Goal: Communication & Community: Answer question/provide support

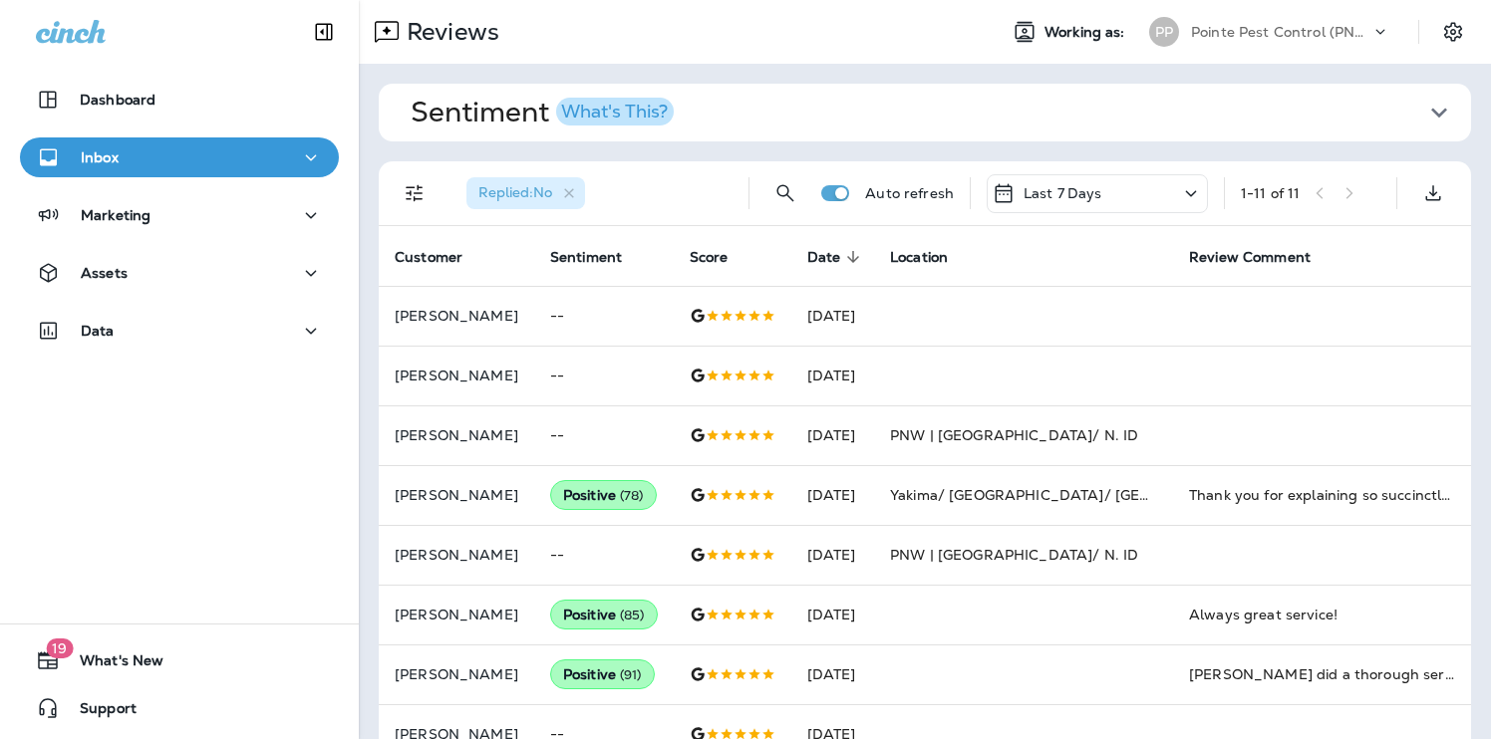
click at [1313, 17] on div "Pointe Pest Control (PNW)" at bounding box center [1280, 32] width 179 height 30
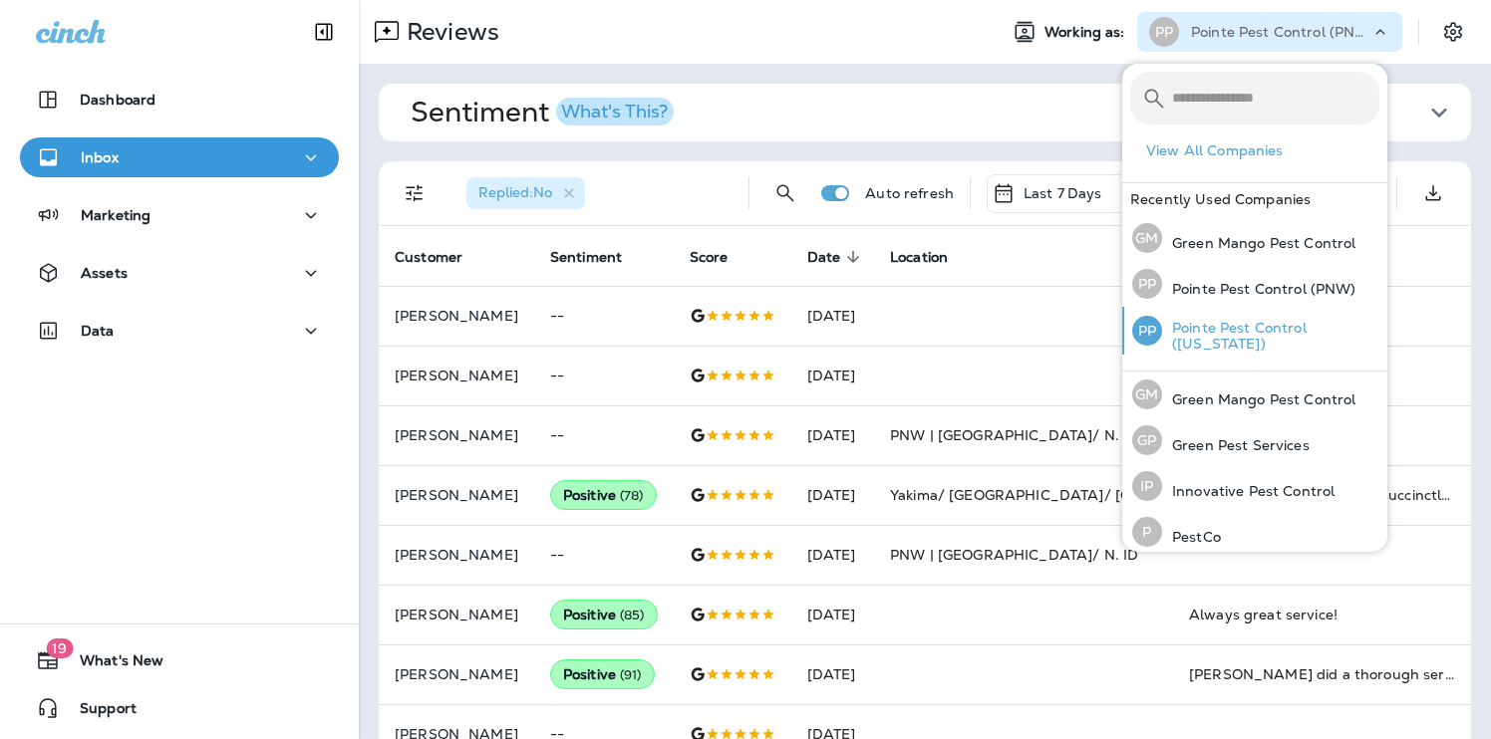
click at [1222, 347] on p "Pointe Pest Control ([US_STATE])" at bounding box center [1270, 336] width 217 height 32
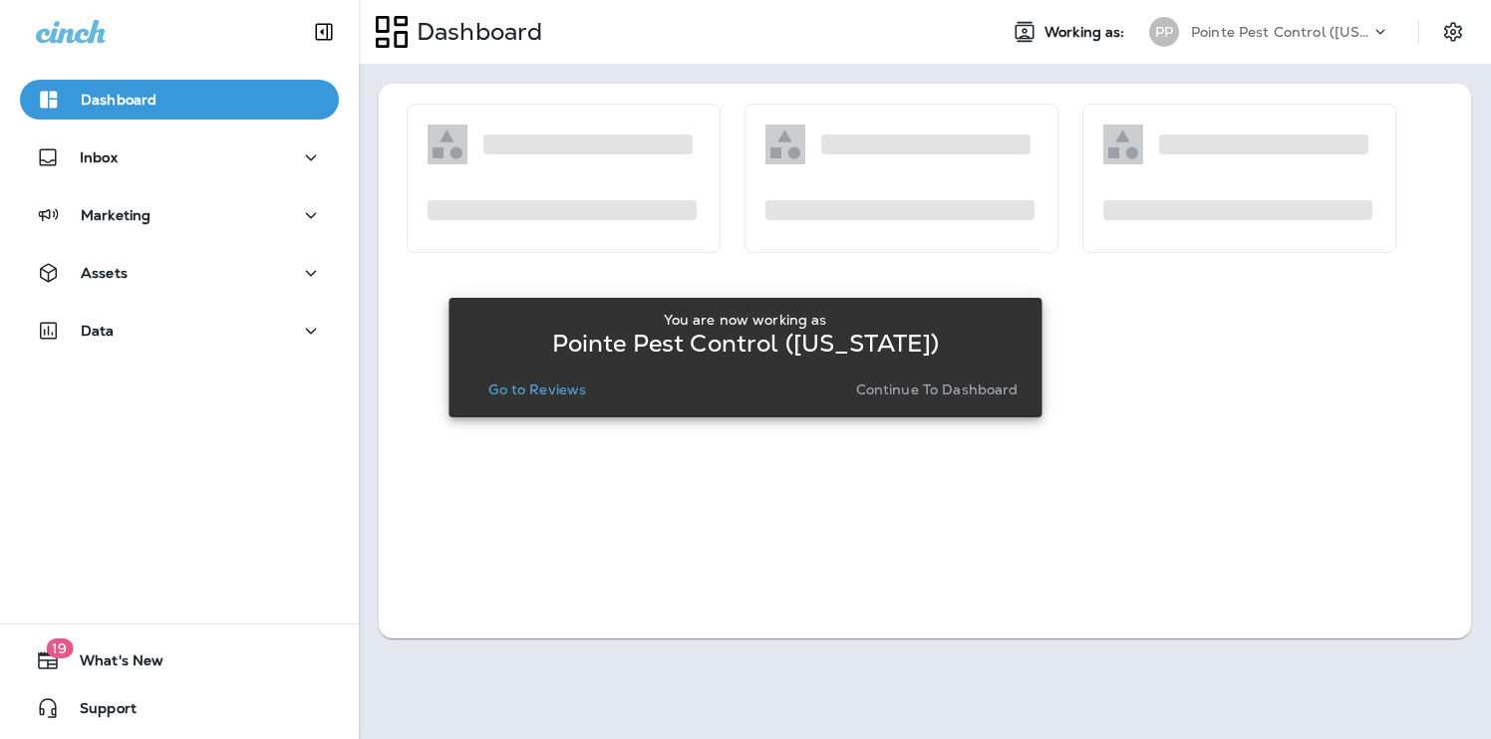
click at [548, 392] on p "Go to Reviews" at bounding box center [537, 390] width 98 height 16
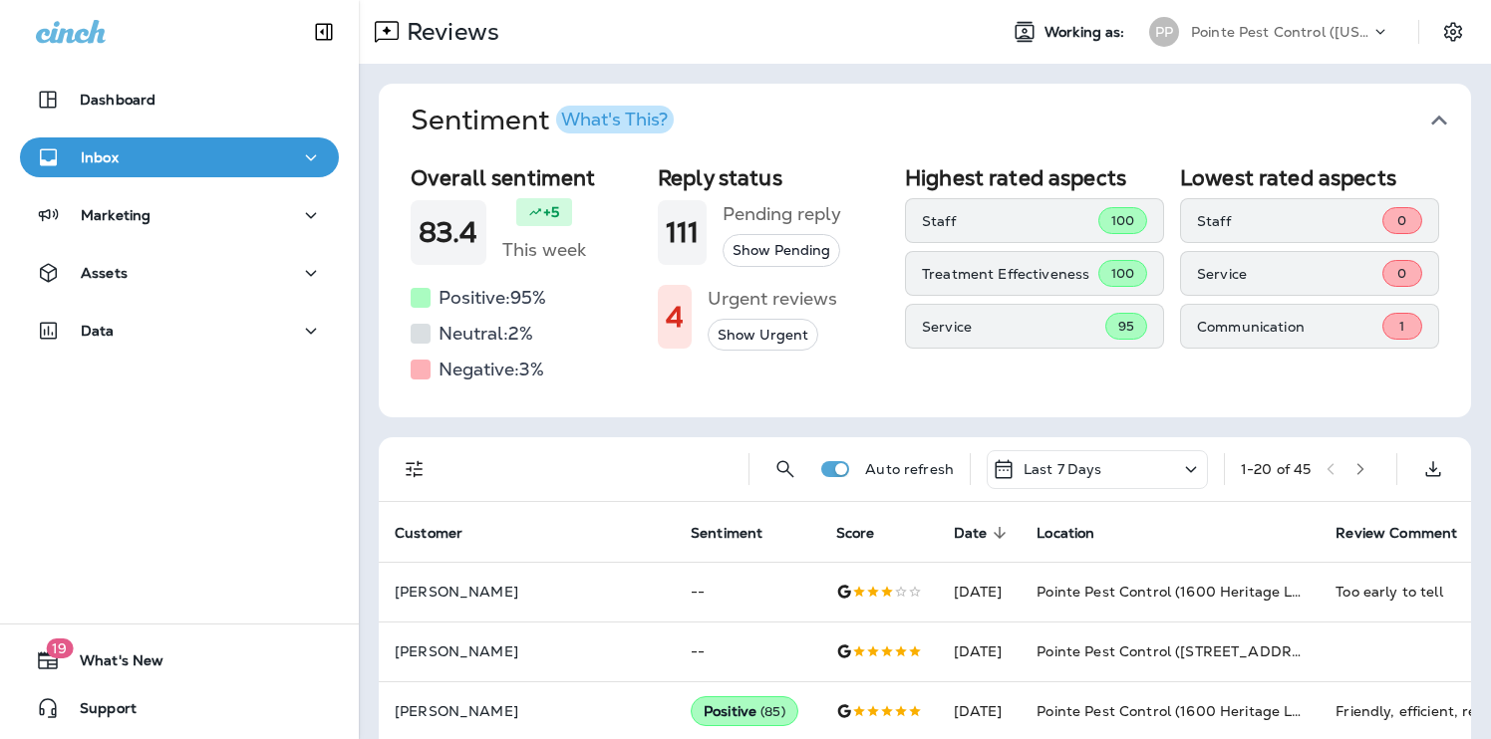
click at [1441, 119] on button "Sentiment What's This?" at bounding box center [941, 121] width 1092 height 74
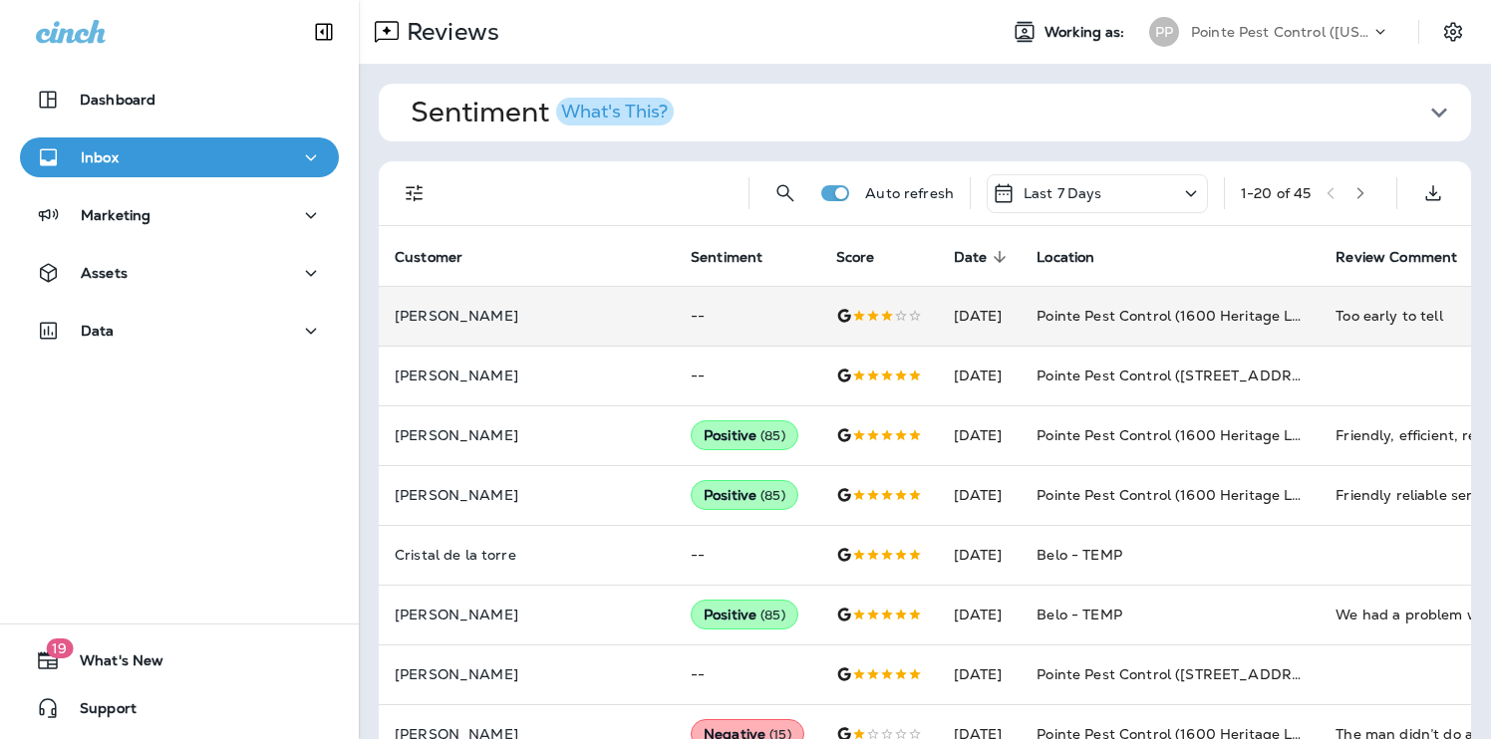
click at [1020, 308] on td "Pointe Pest Control (1600 Heritage Landing suite 212j)" at bounding box center [1169, 316] width 299 height 60
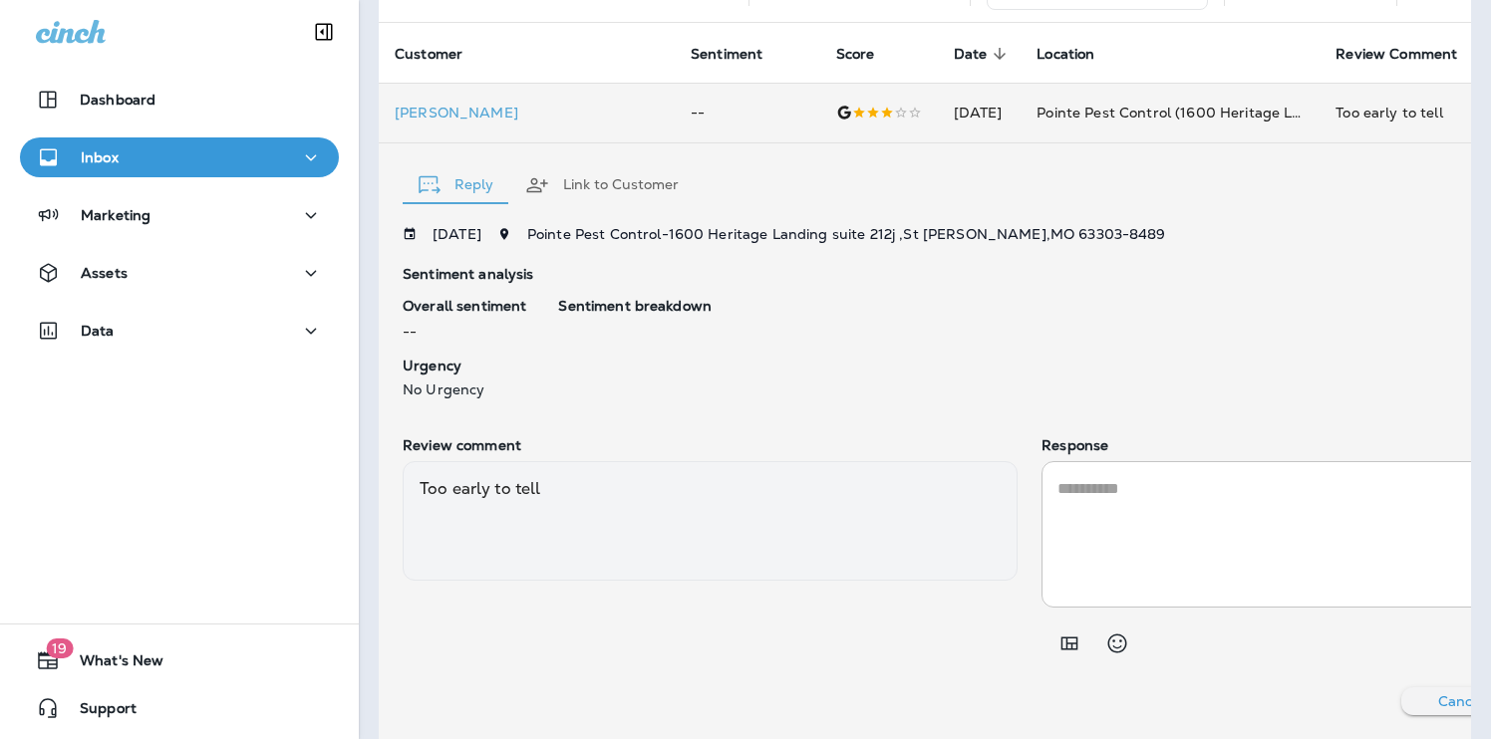
scroll to position [201, 0]
click at [1226, 520] on textarea at bounding box center [1348, 534] width 583 height 115
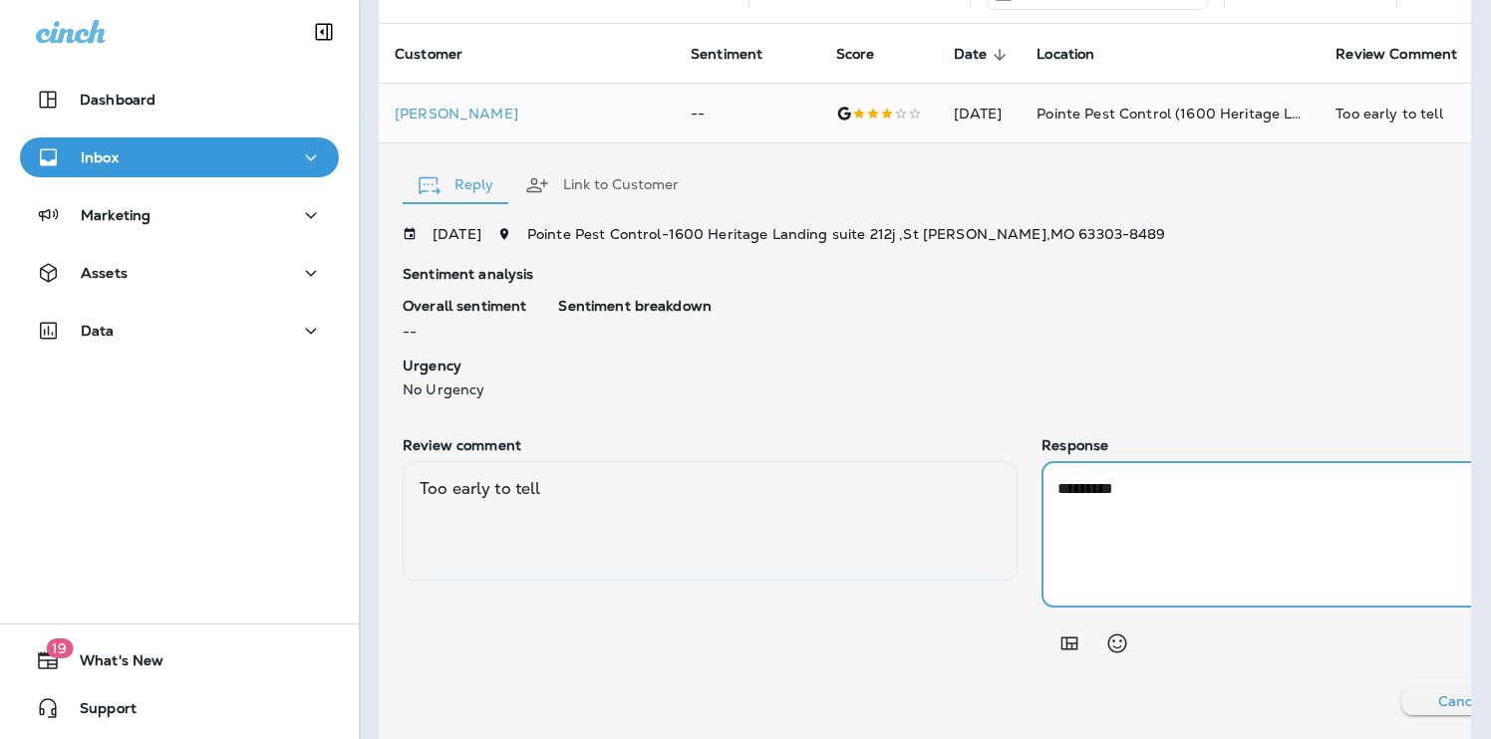
paste textarea "**********"
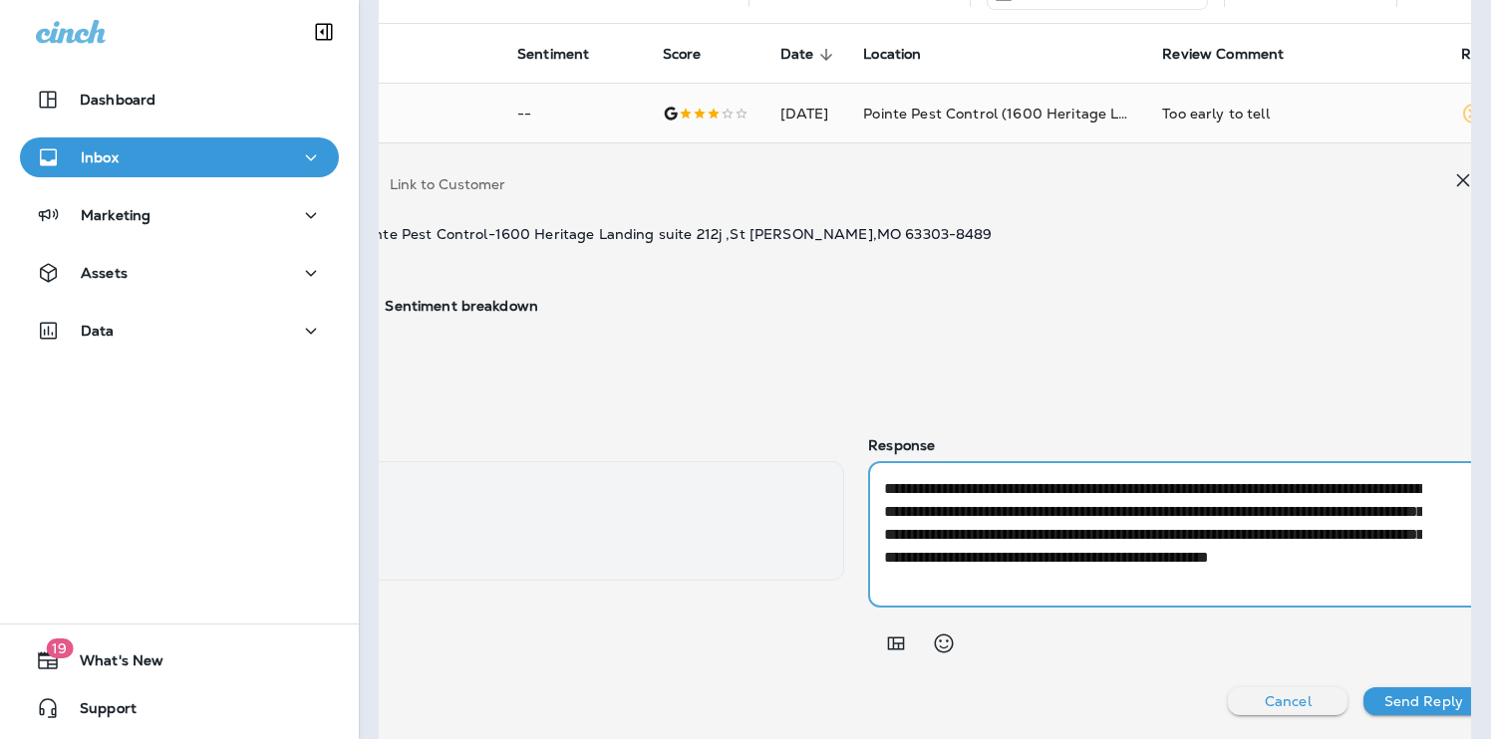
scroll to position [23, 0]
click at [1100, 547] on textarea "**********" at bounding box center [1153, 534] width 538 height 115
type textarea "**********"
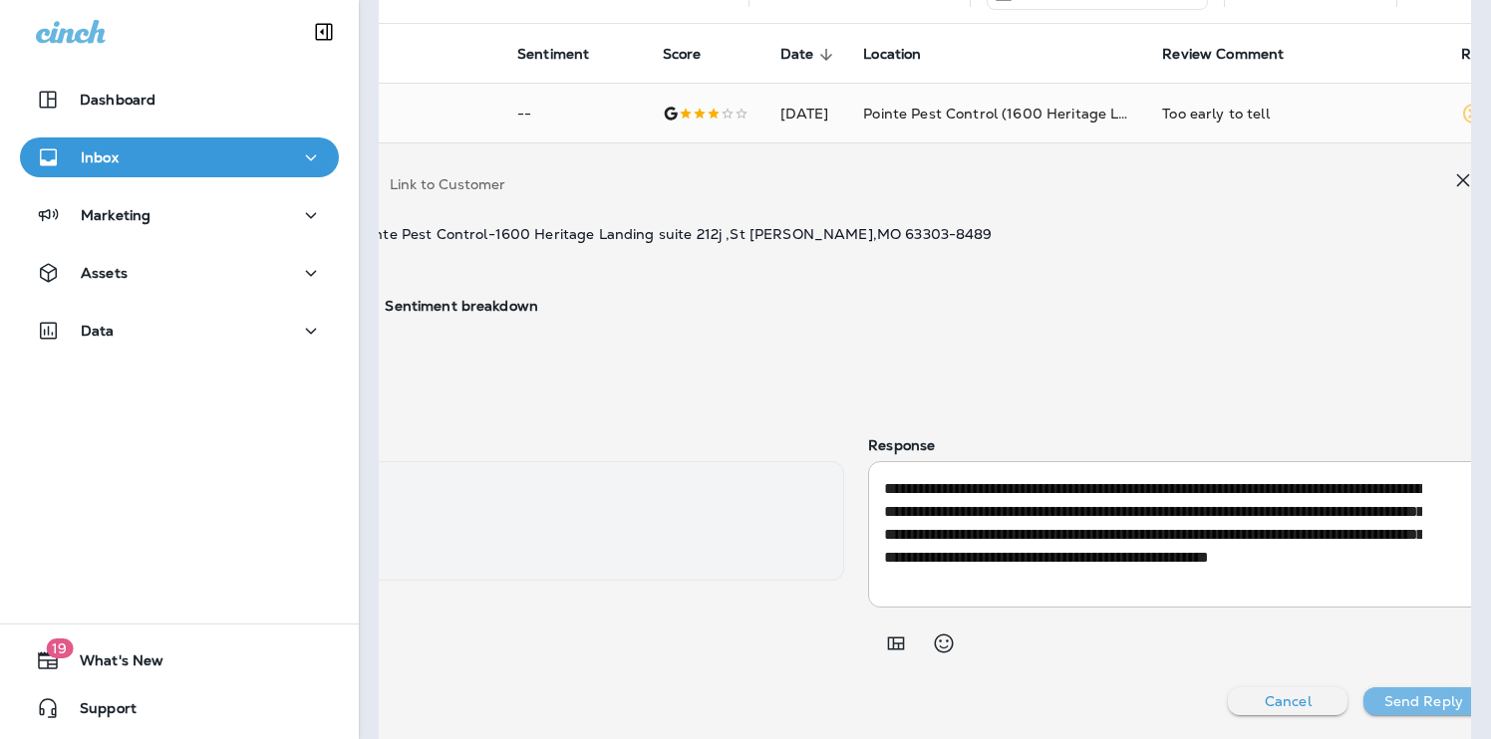
click at [1384, 697] on p "Send Reply" at bounding box center [1423, 702] width 79 height 16
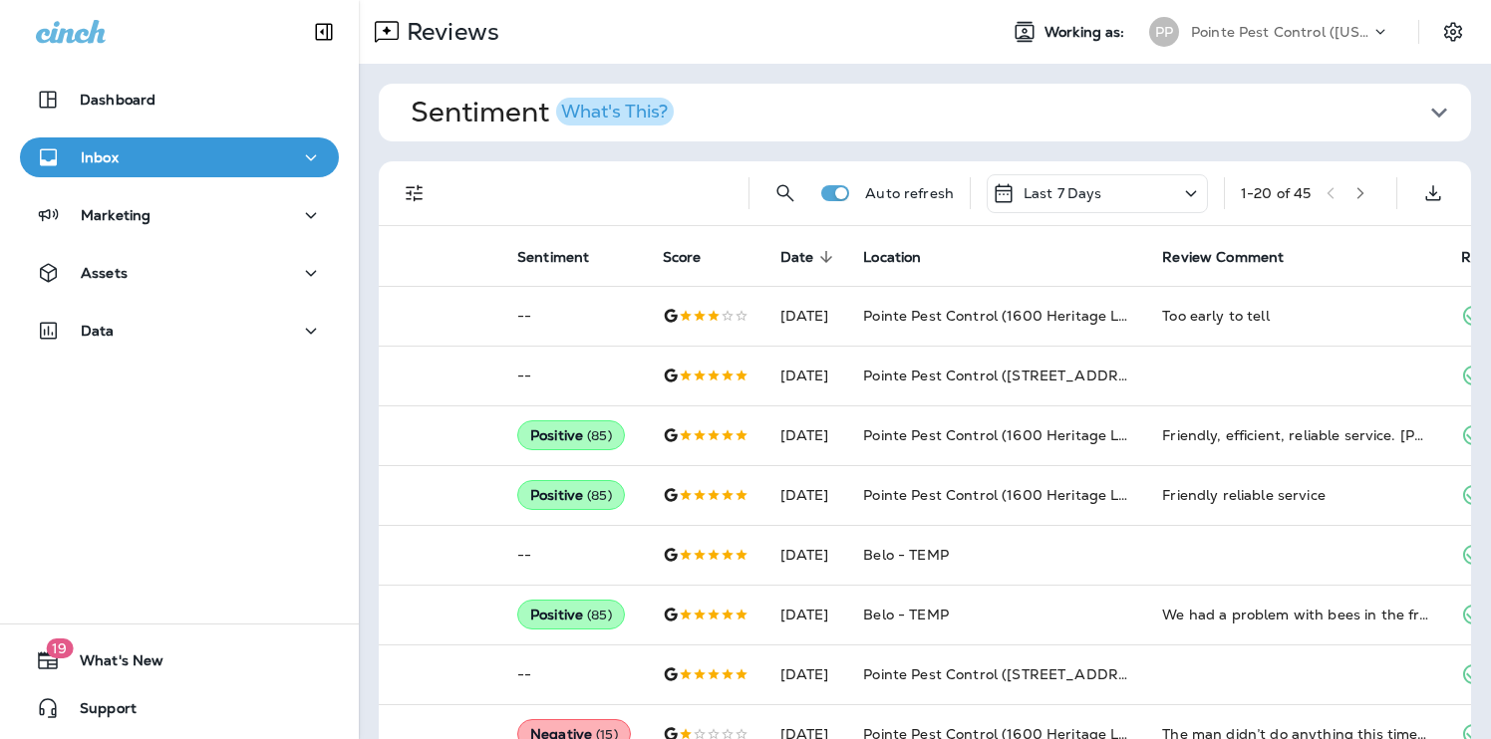
click at [1248, 30] on p "Pointe Pest Control ([US_STATE])" at bounding box center [1280, 32] width 179 height 16
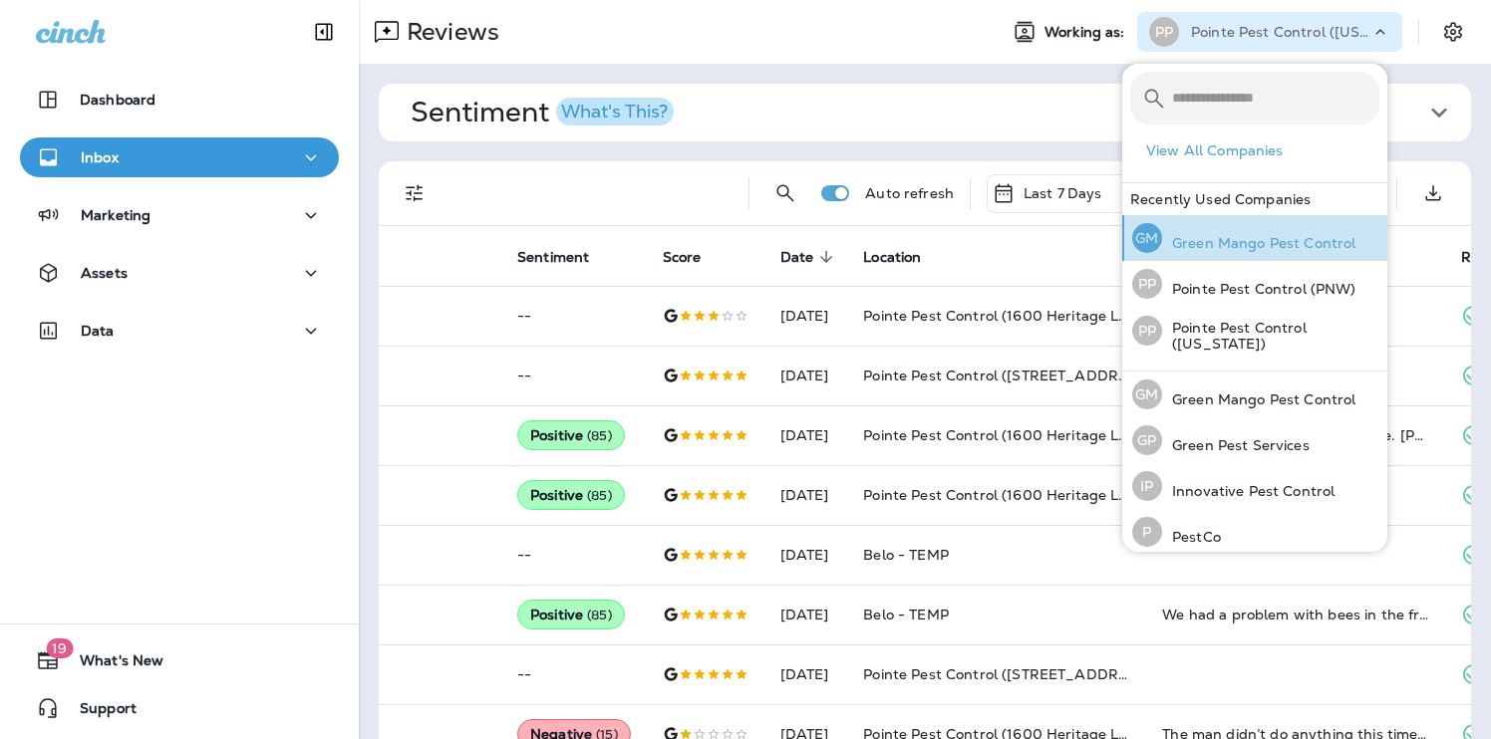
click at [1258, 228] on div "[PERSON_NAME] Mango Pest Control" at bounding box center [1243, 238] width 239 height 46
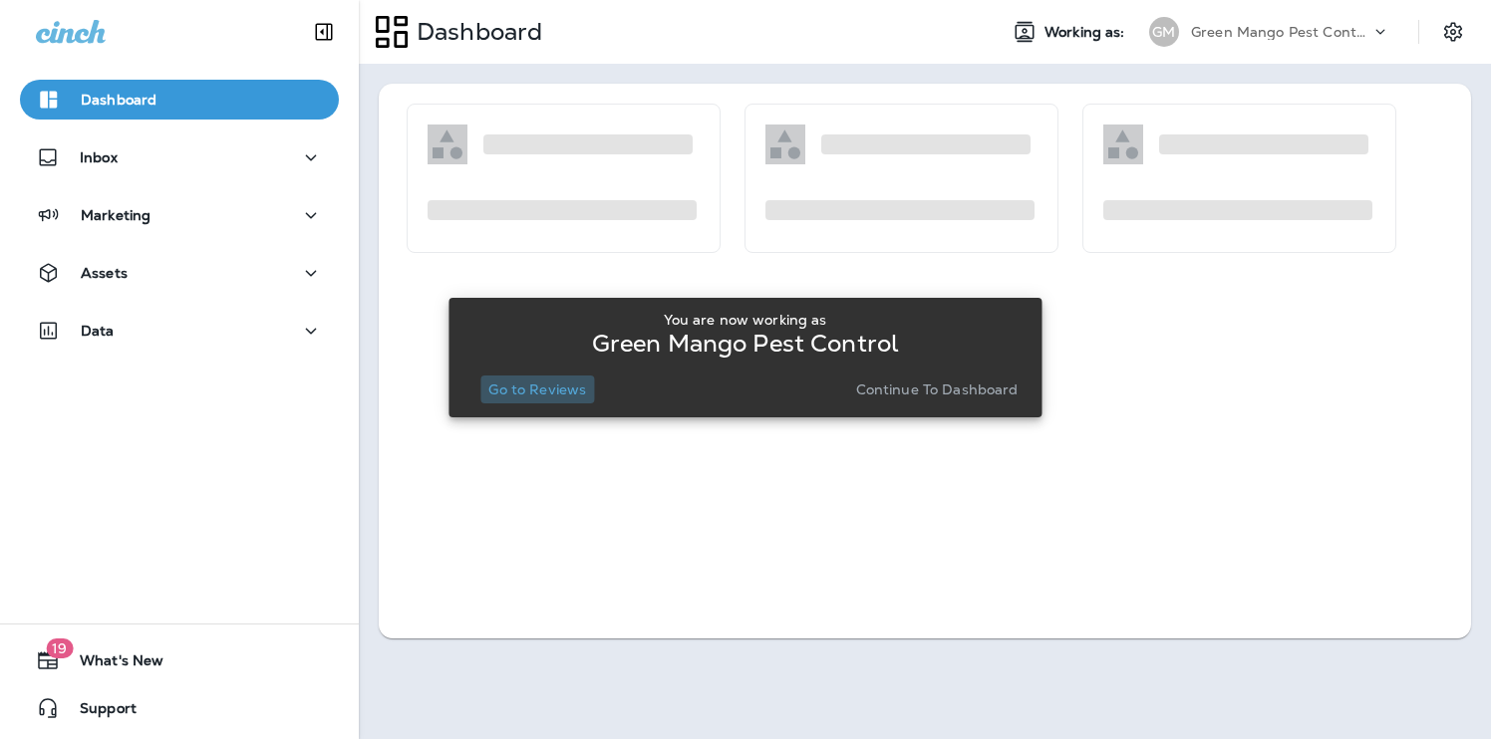
click at [554, 394] on p "Go to Reviews" at bounding box center [537, 390] width 98 height 16
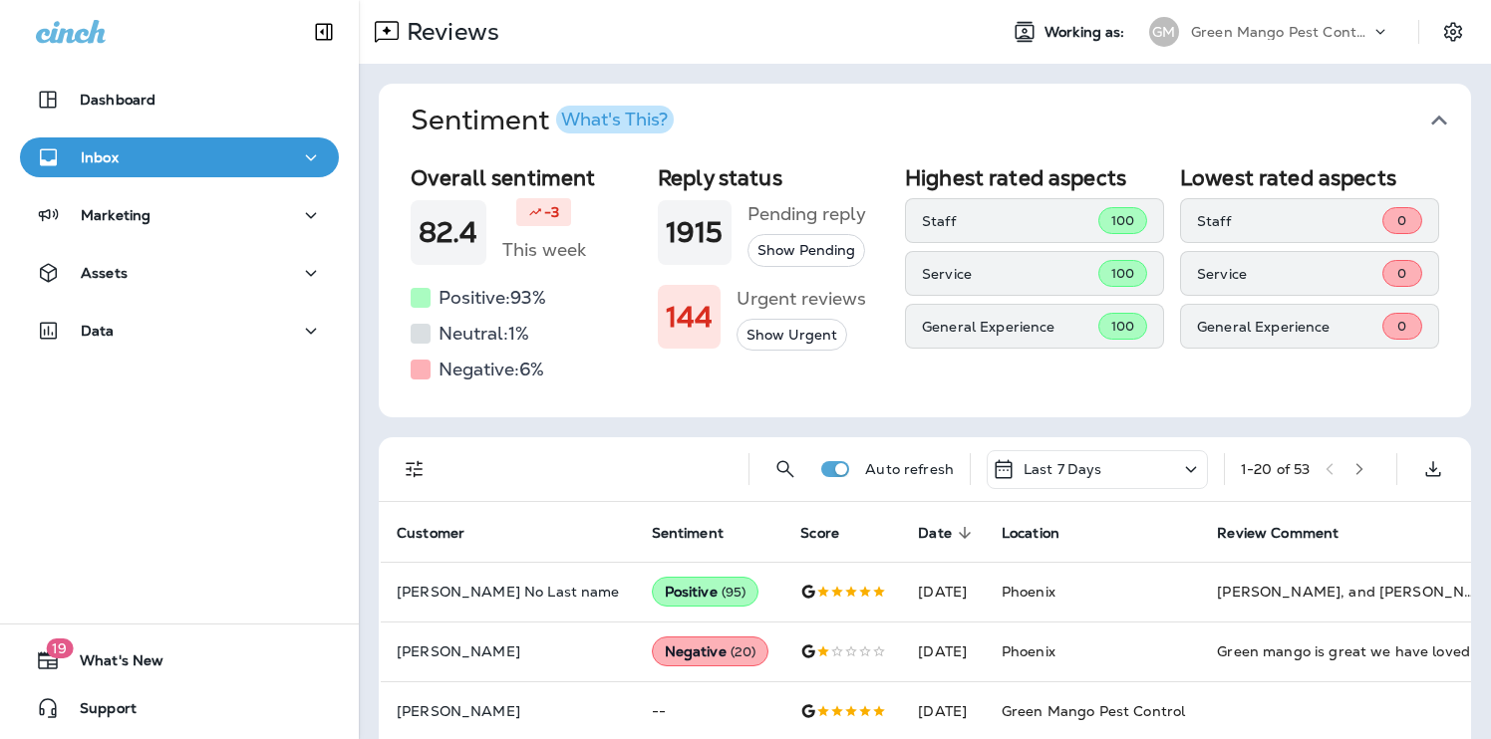
click at [1423, 116] on icon "button" at bounding box center [1439, 121] width 32 height 32
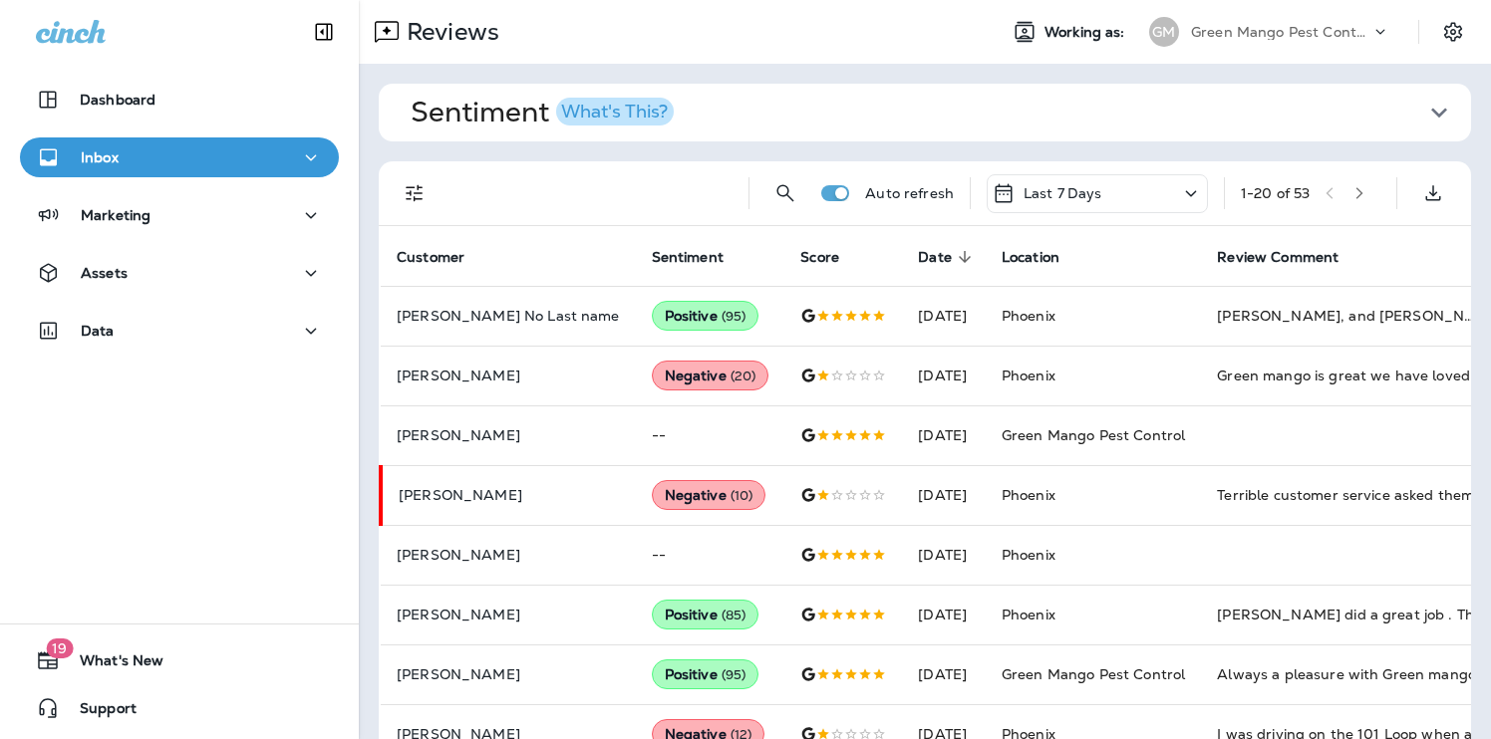
click at [421, 189] on icon "Filters" at bounding box center [415, 193] width 24 height 24
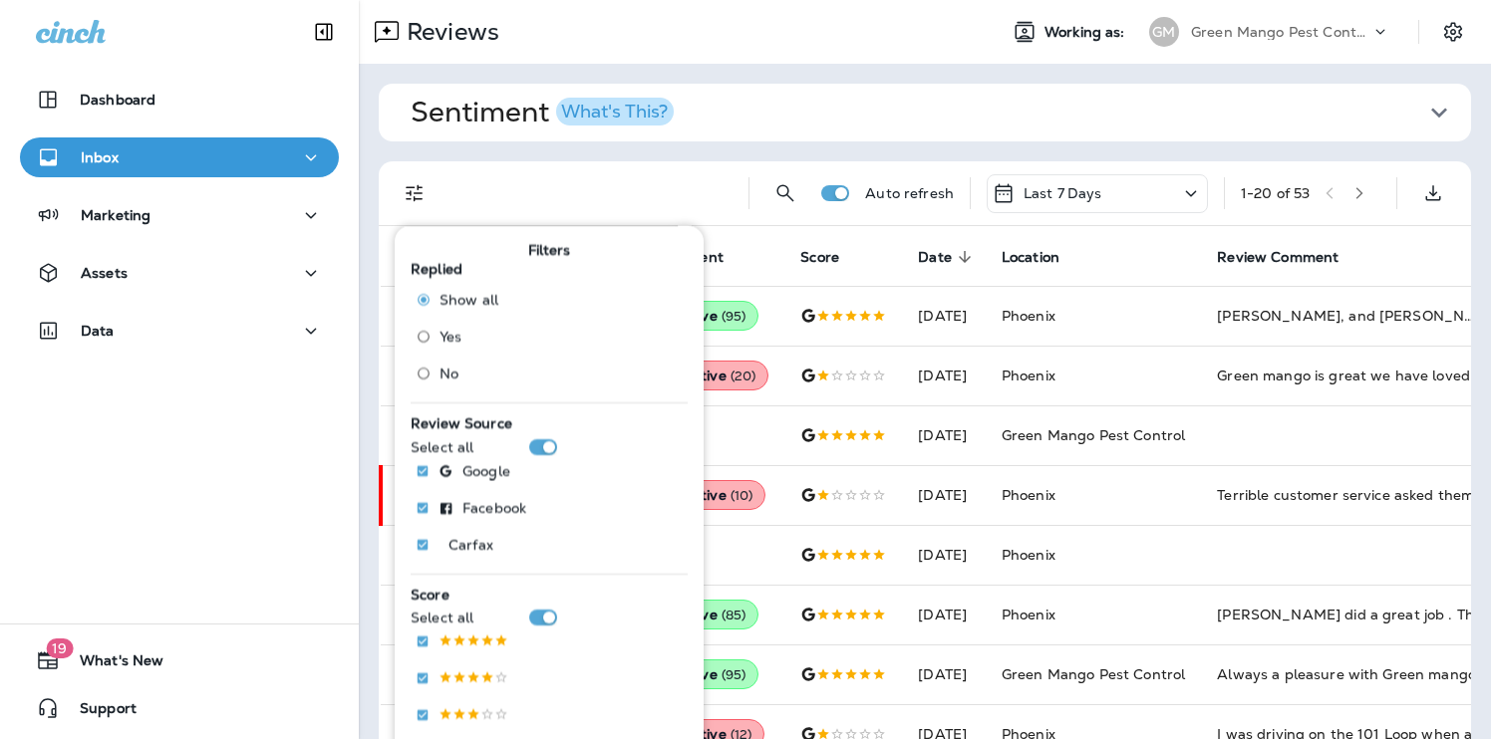
click at [441, 371] on span "No" at bounding box center [448, 373] width 19 height 16
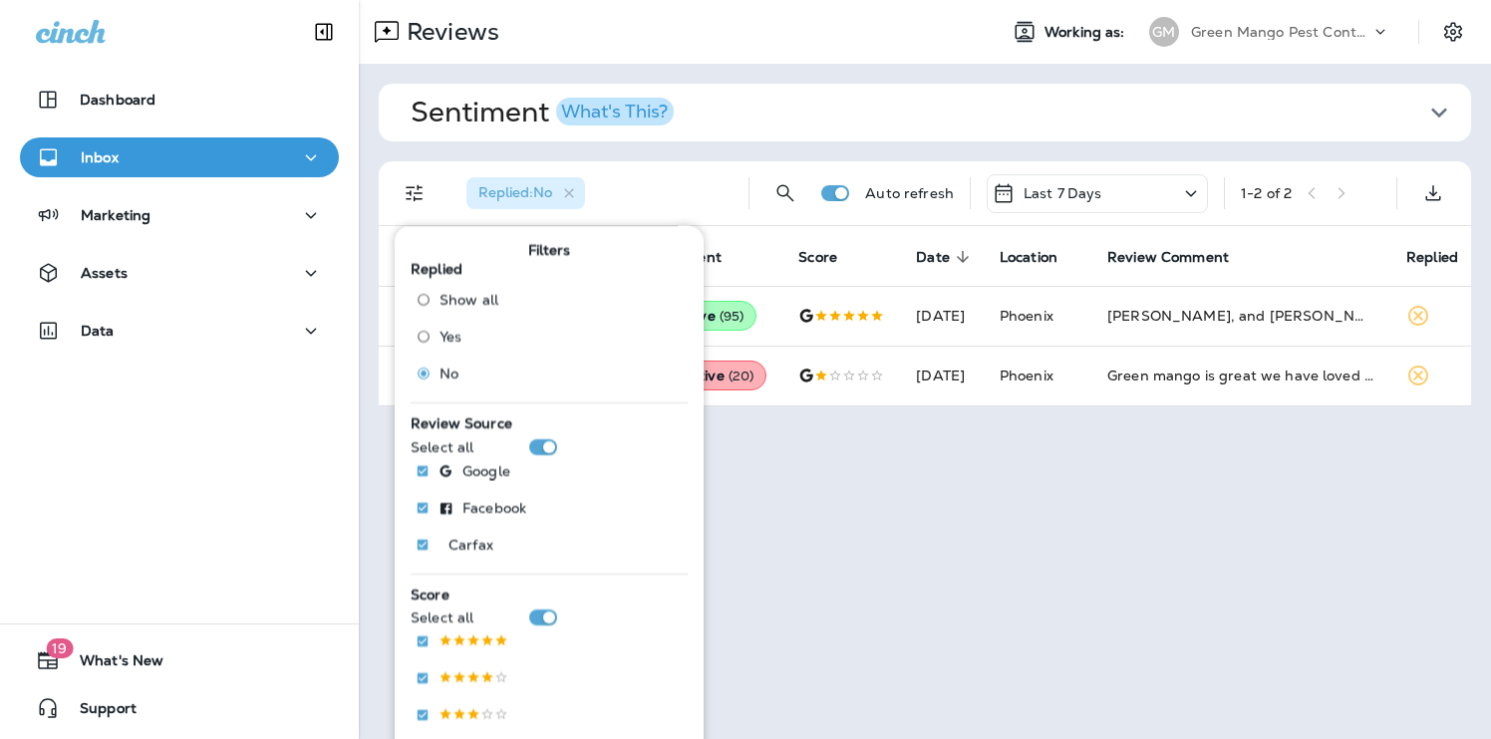
click at [665, 175] on div "Replied : No" at bounding box center [591, 193] width 282 height 64
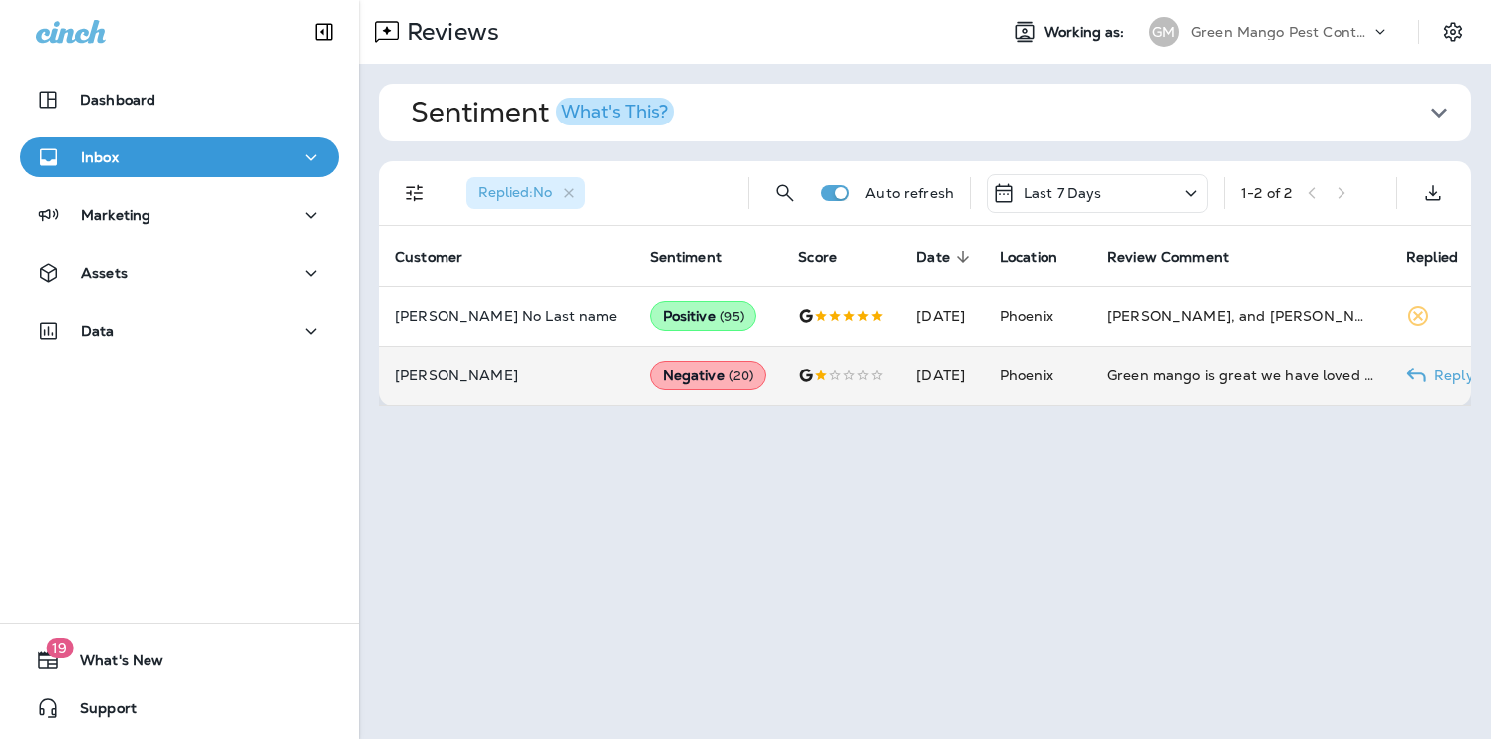
click at [650, 368] on div "Negative ( 20 )" at bounding box center [709, 376] width 118 height 30
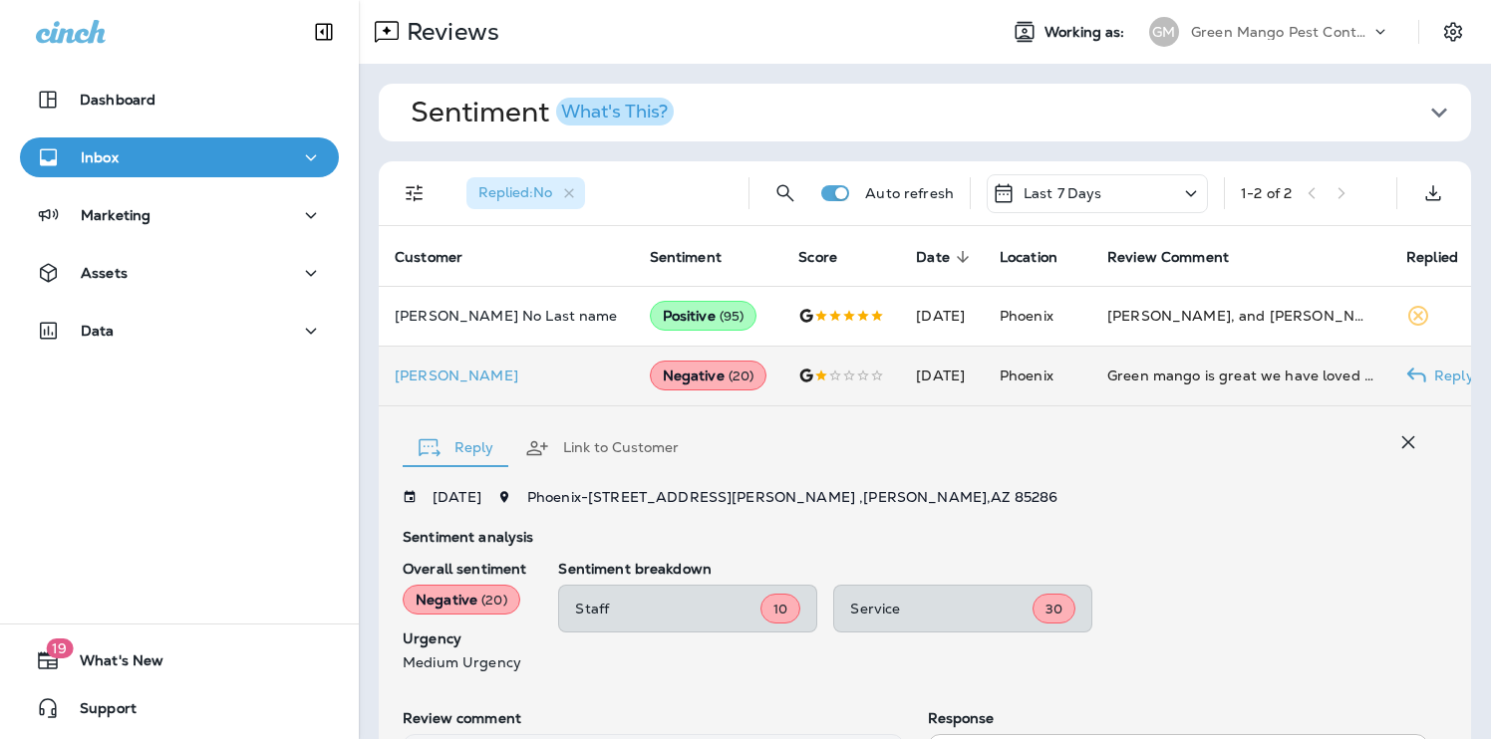
scroll to position [286, 0]
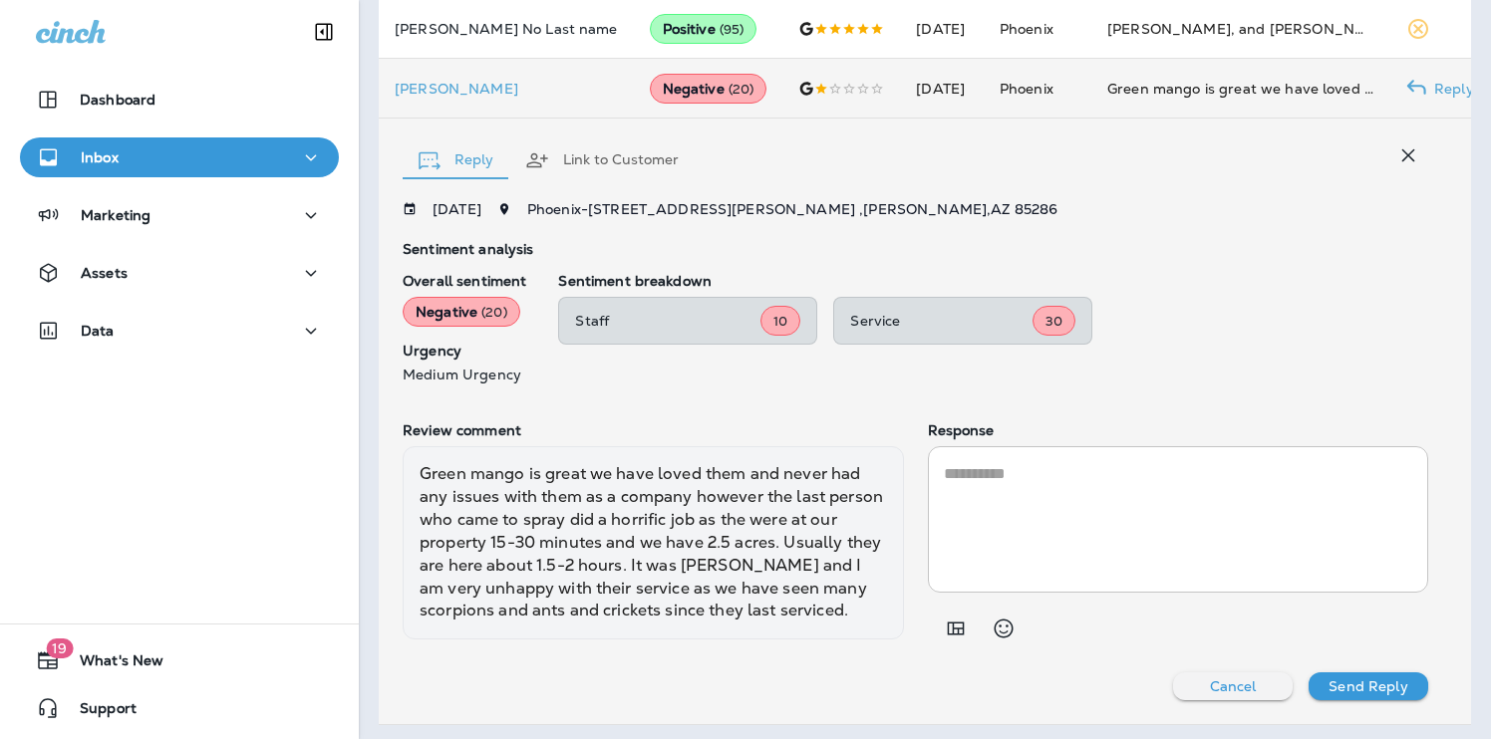
click at [434, 100] on td "[PERSON_NAME]" at bounding box center [506, 89] width 255 height 60
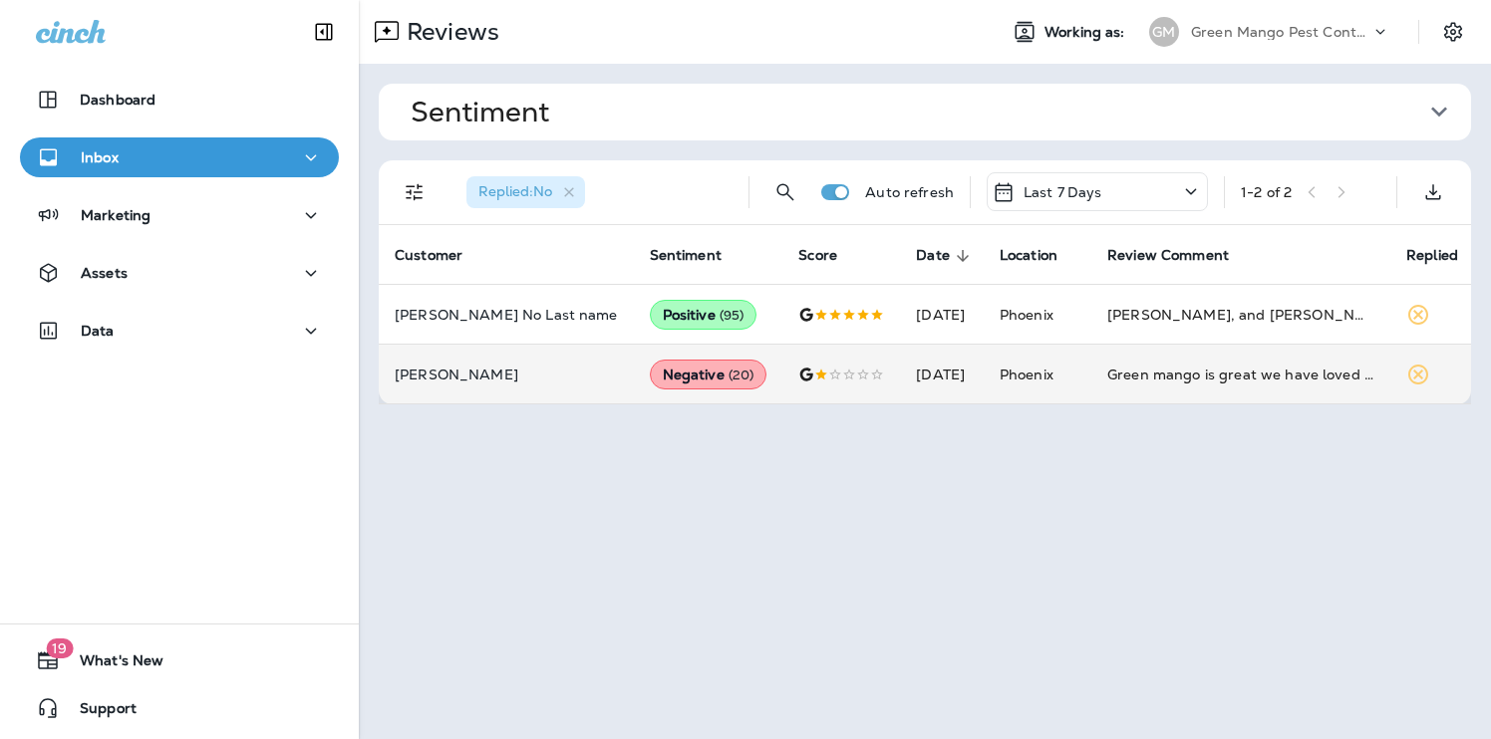
scroll to position [0, 0]
click at [434, 377] on p "[PERSON_NAME]" at bounding box center [506, 376] width 223 height 16
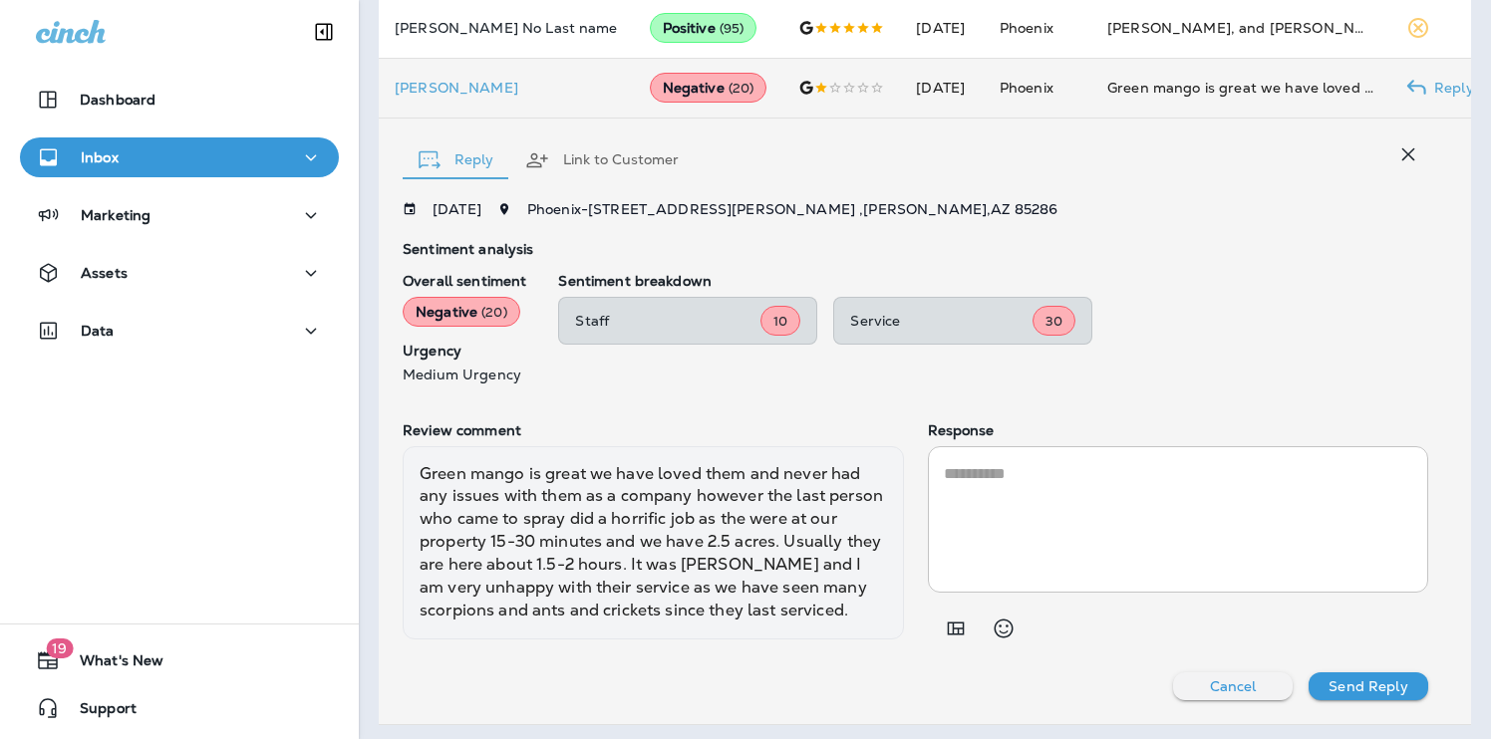
scroll to position [286, 0]
click at [430, 93] on p "[PERSON_NAME]" at bounding box center [506, 89] width 223 height 16
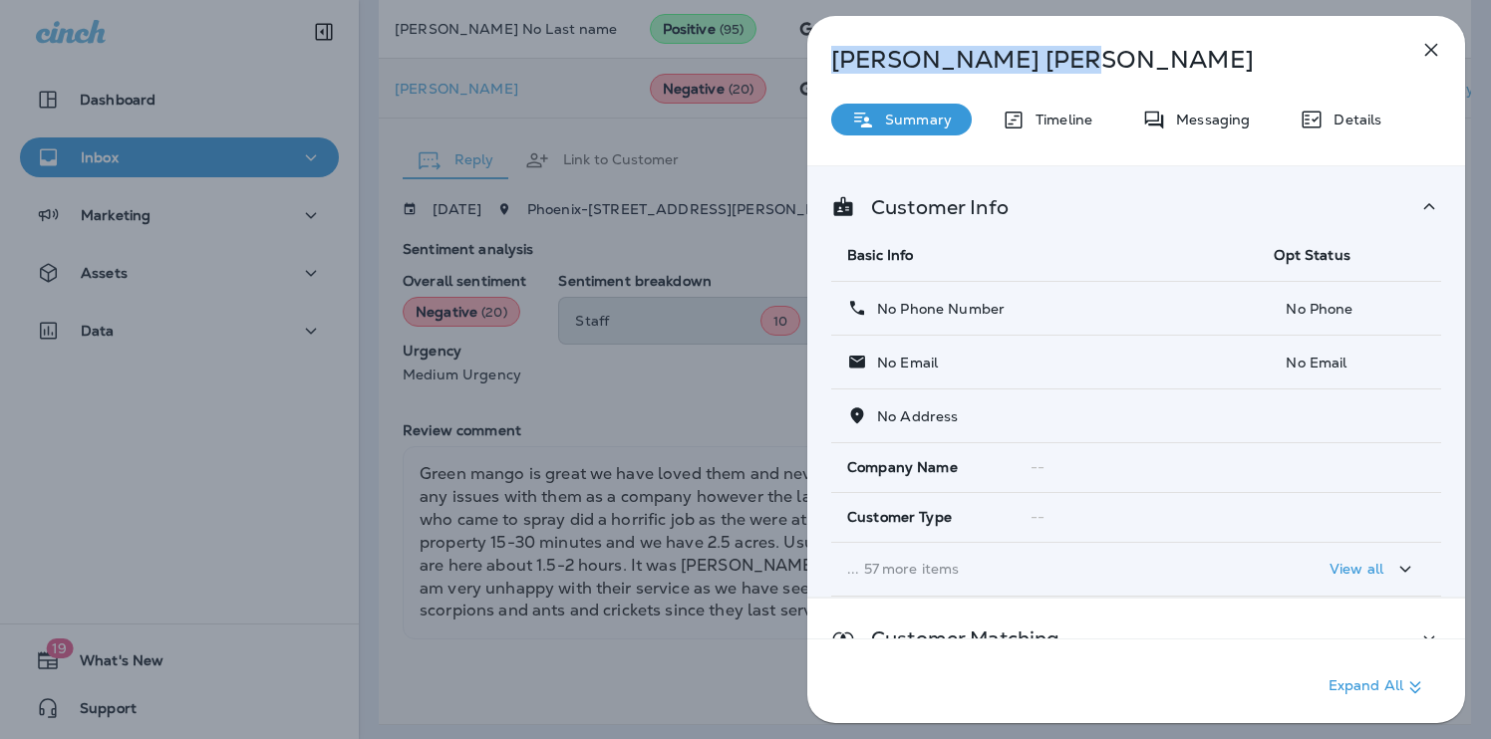
drag, startPoint x: 963, startPoint y: 67, endPoint x: 801, endPoint y: 67, distance: 161.4
click at [801, 67] on div "[PERSON_NAME] Summary Timeline Messaging Details Customer Info Basic Info Opt S…" at bounding box center [1136, 369] width 710 height 739
copy p "[PERSON_NAME]"
click at [960, 80] on div "[PERSON_NAME] Summary Timeline Messaging Details Customer Info Basic Info Opt S…" at bounding box center [1136, 375] width 658 height 719
click at [558, 429] on div "[PERSON_NAME] Summary Timeline Messaging Details Customer Info Basic Info Opt S…" at bounding box center [745, 369] width 1491 height 739
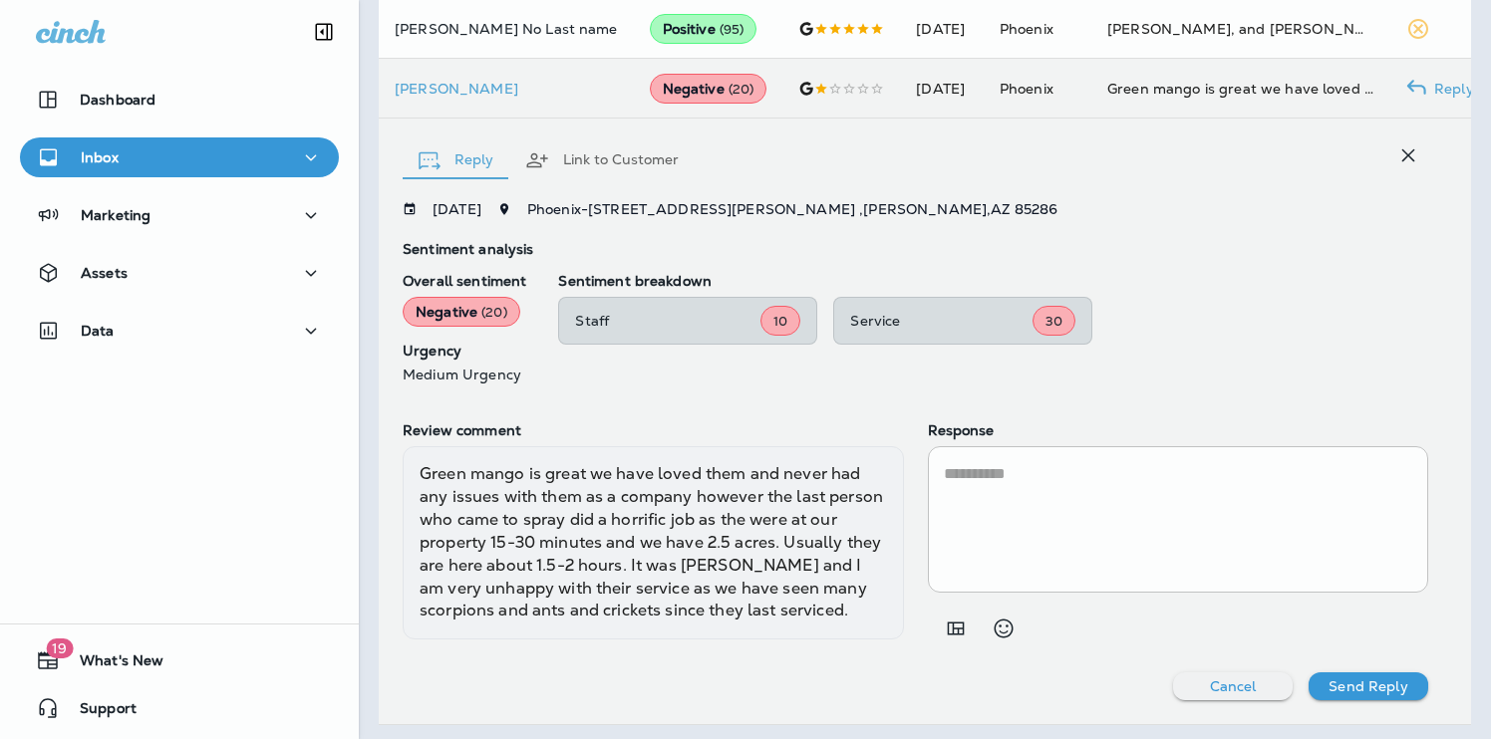
click at [205, 329] on div at bounding box center [745, 369] width 1491 height 739
click at [185, 350] on button "Data" at bounding box center [179, 331] width 319 height 40
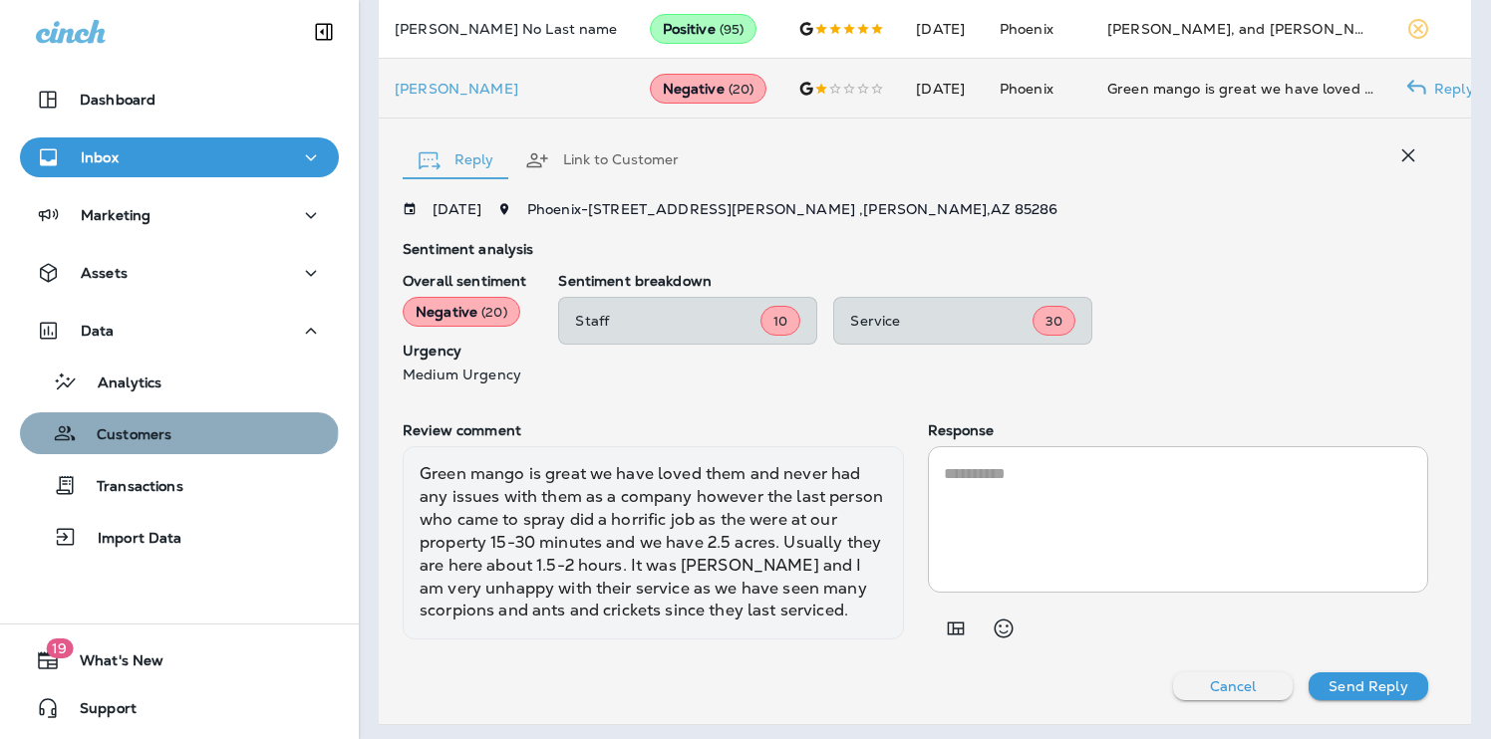
click at [177, 429] on div "Customers" at bounding box center [179, 434] width 303 height 30
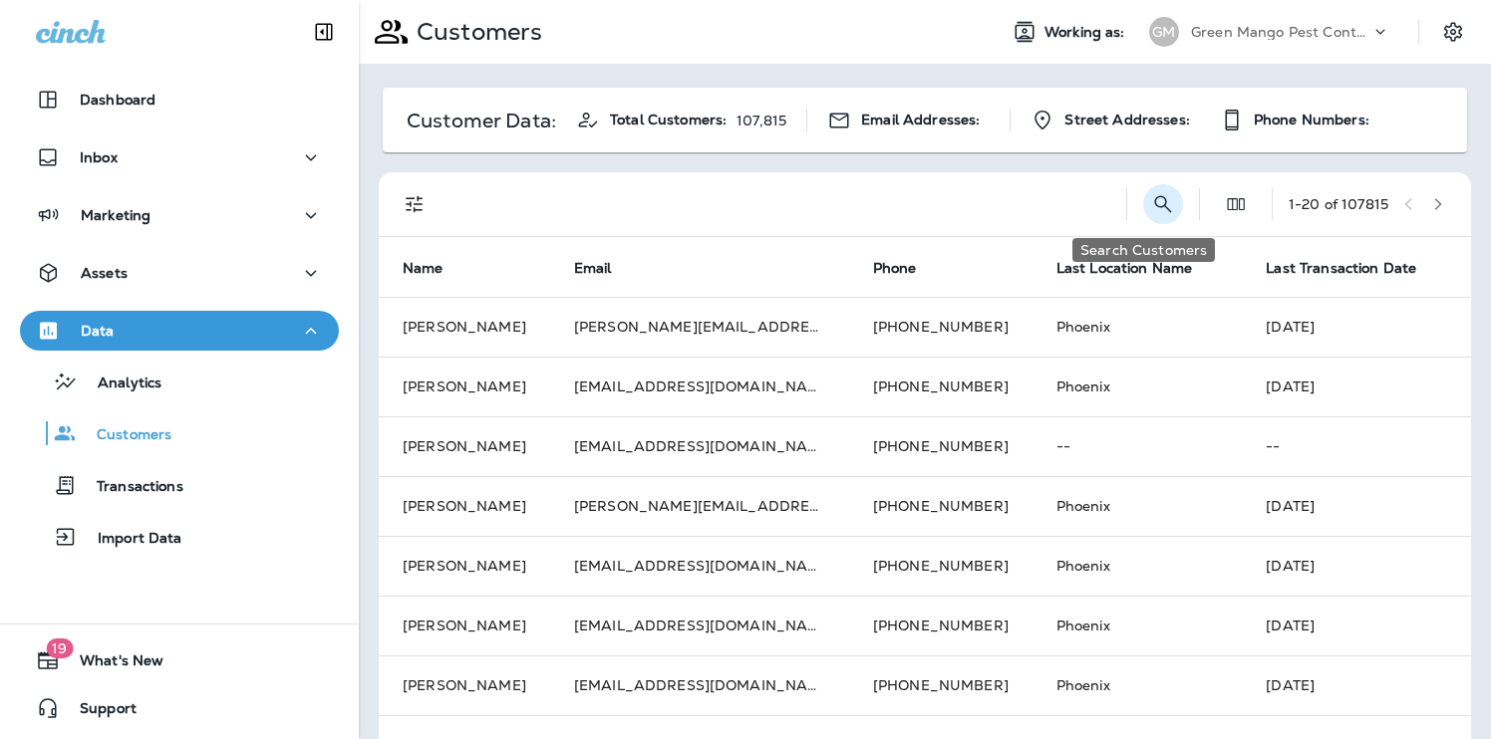
click at [1151, 202] on icon "Search Customers" at bounding box center [1163, 204] width 24 height 24
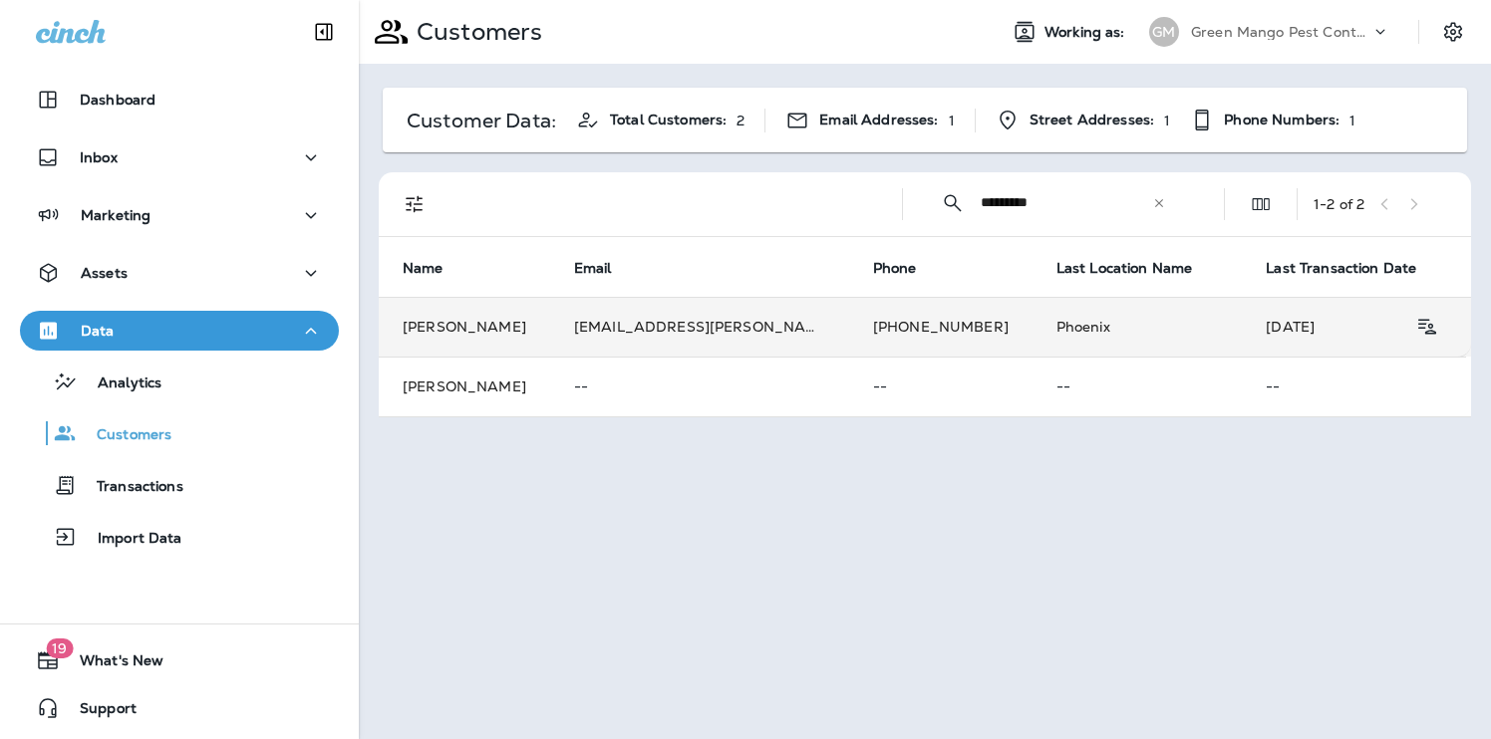
type input "*********"
click at [608, 312] on td "[EMAIL_ADDRESS][PERSON_NAME][DOMAIN_NAME]" at bounding box center [699, 327] width 299 height 60
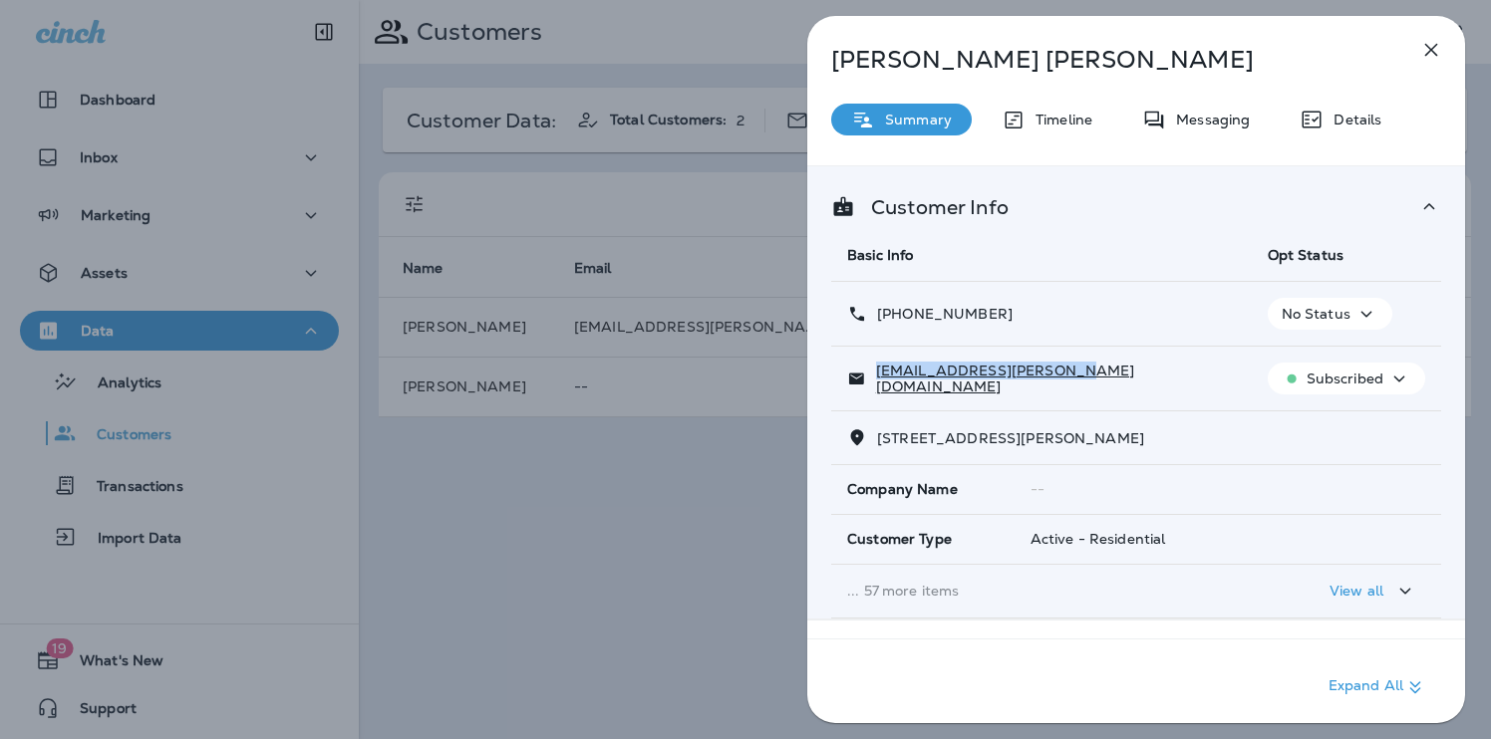
drag, startPoint x: 1062, startPoint y: 382, endPoint x: 875, endPoint y: 379, distance: 187.4
click at [875, 379] on div "[EMAIL_ADDRESS][PERSON_NAME][DOMAIN_NAME]" at bounding box center [1041, 379] width 389 height 32
copy p "[EMAIL_ADDRESS][PERSON_NAME][DOMAIN_NAME]"
drag, startPoint x: 1015, startPoint y: 311, endPoint x: 894, endPoint y: 313, distance: 121.6
click at [894, 313] on div "[PHONE_NUMBER]" at bounding box center [1041, 314] width 389 height 21
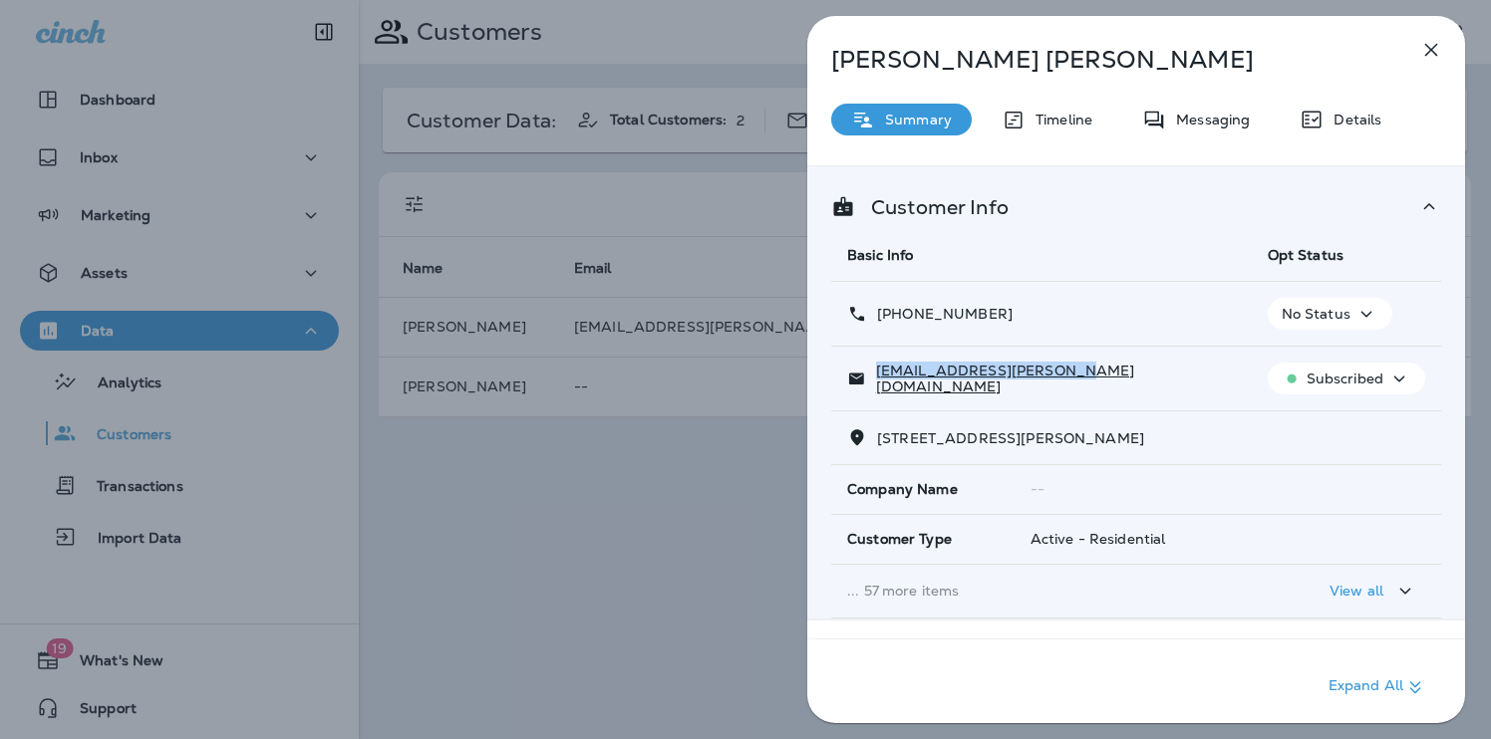
copy p "[PHONE_NUMBER]"
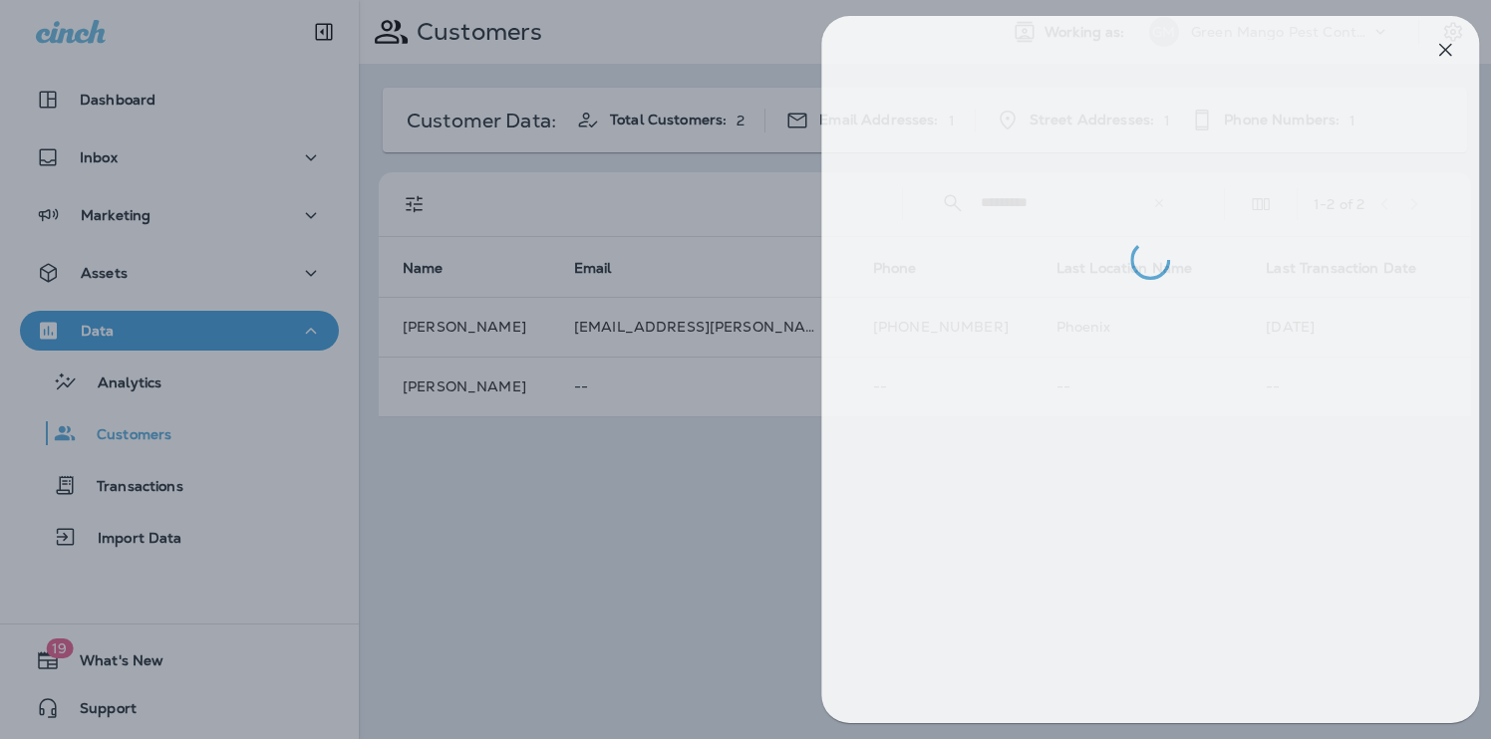
click at [628, 510] on div at bounding box center [759, 369] width 1491 height 739
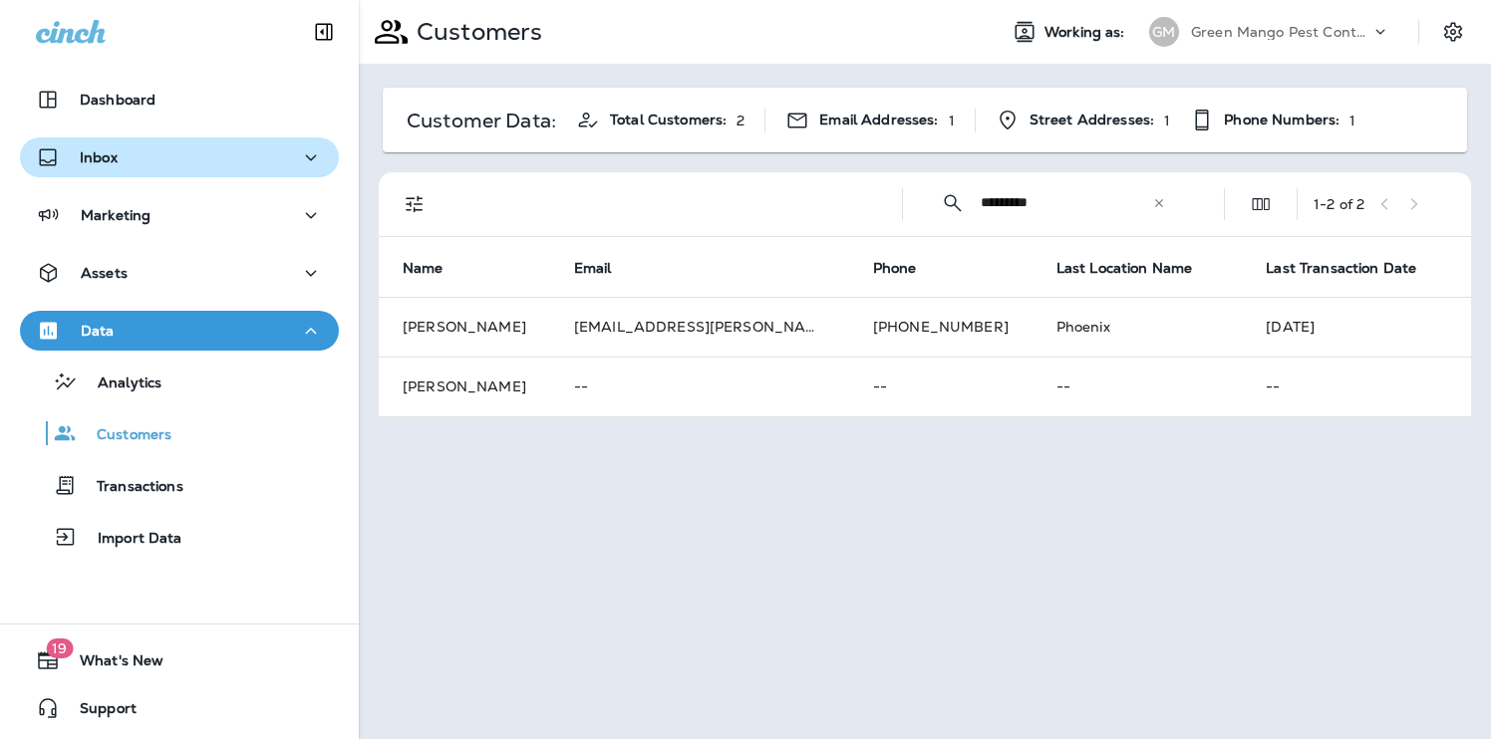
click at [172, 152] on div "Inbox" at bounding box center [179, 157] width 287 height 25
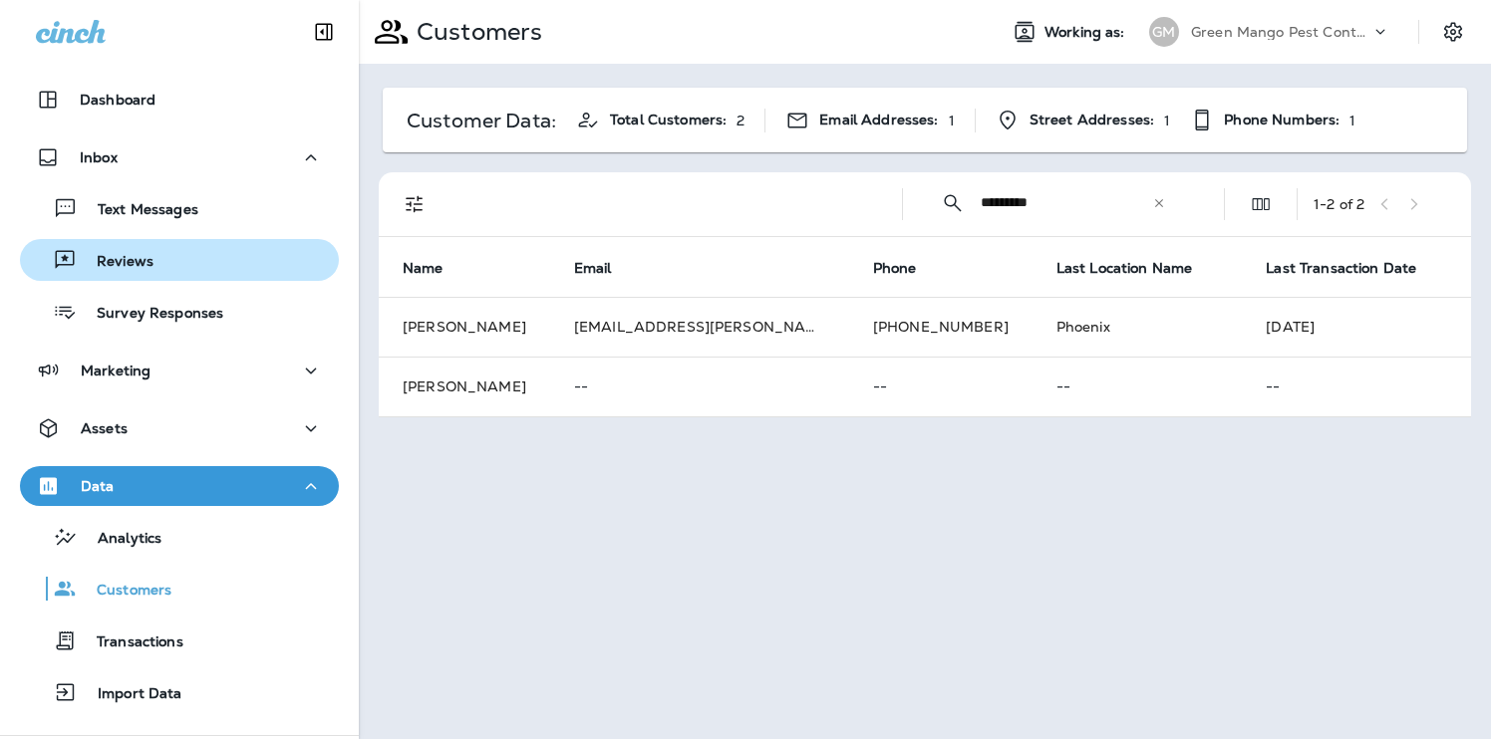
click at [153, 261] on div "Reviews" at bounding box center [179, 260] width 303 height 30
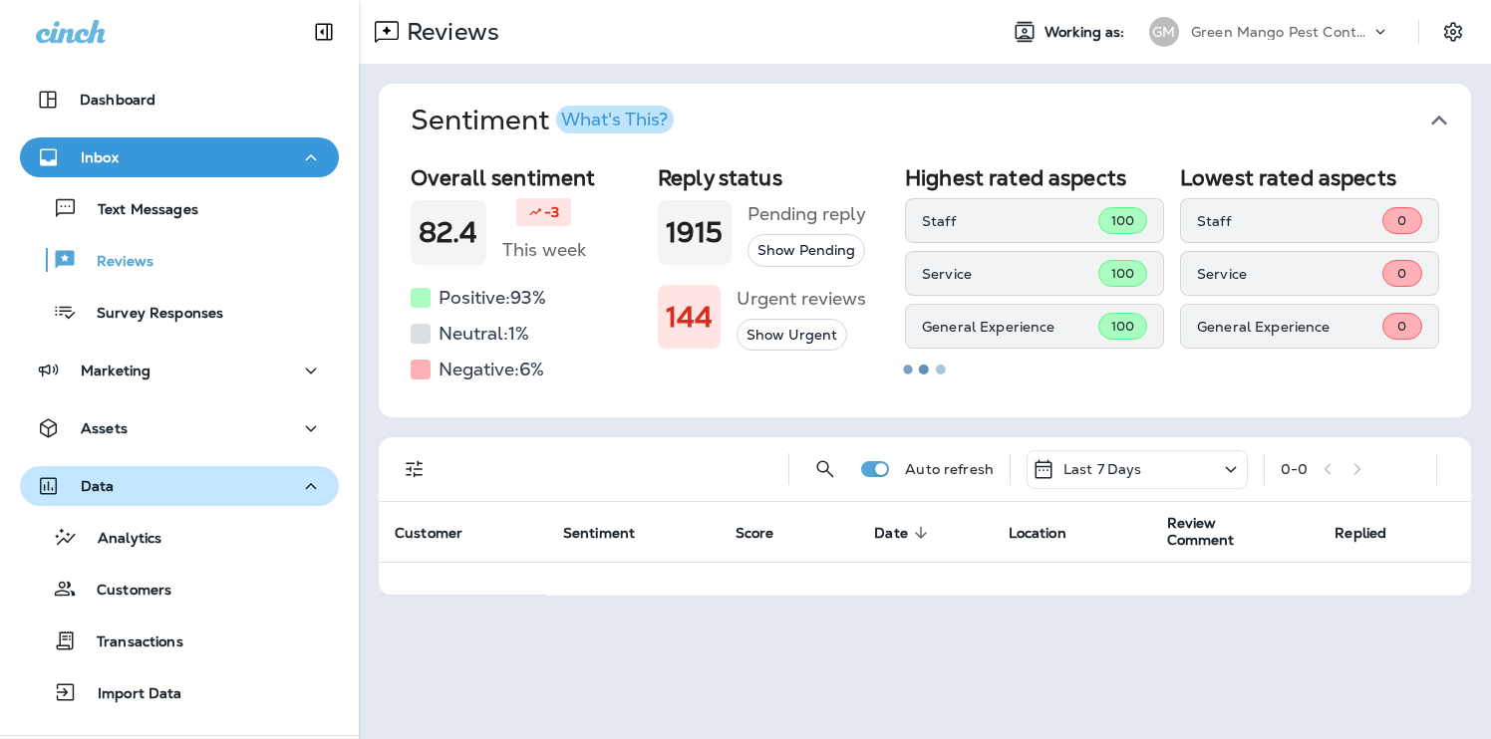
click at [141, 502] on button "Data" at bounding box center [179, 486] width 319 height 40
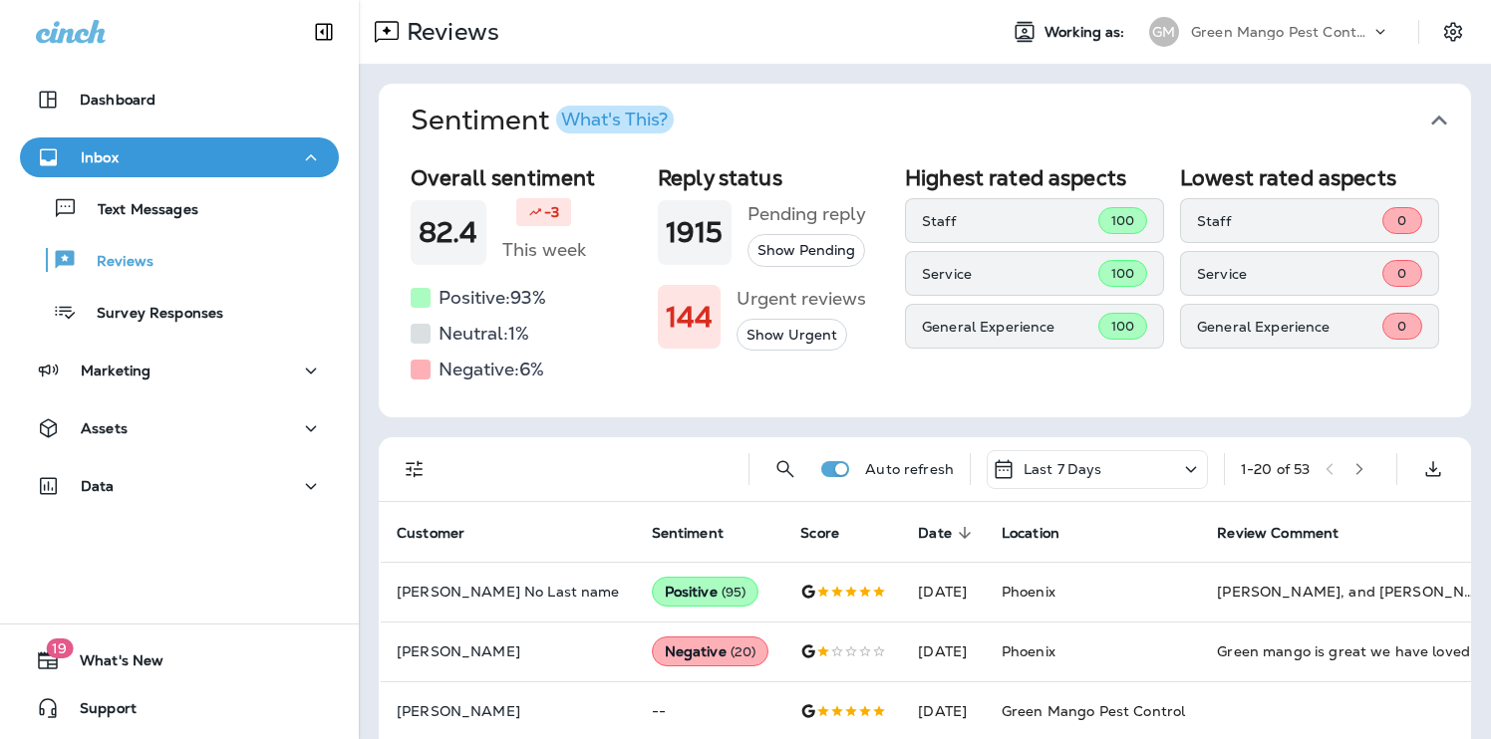
click at [1428, 108] on icon "button" at bounding box center [1439, 121] width 32 height 32
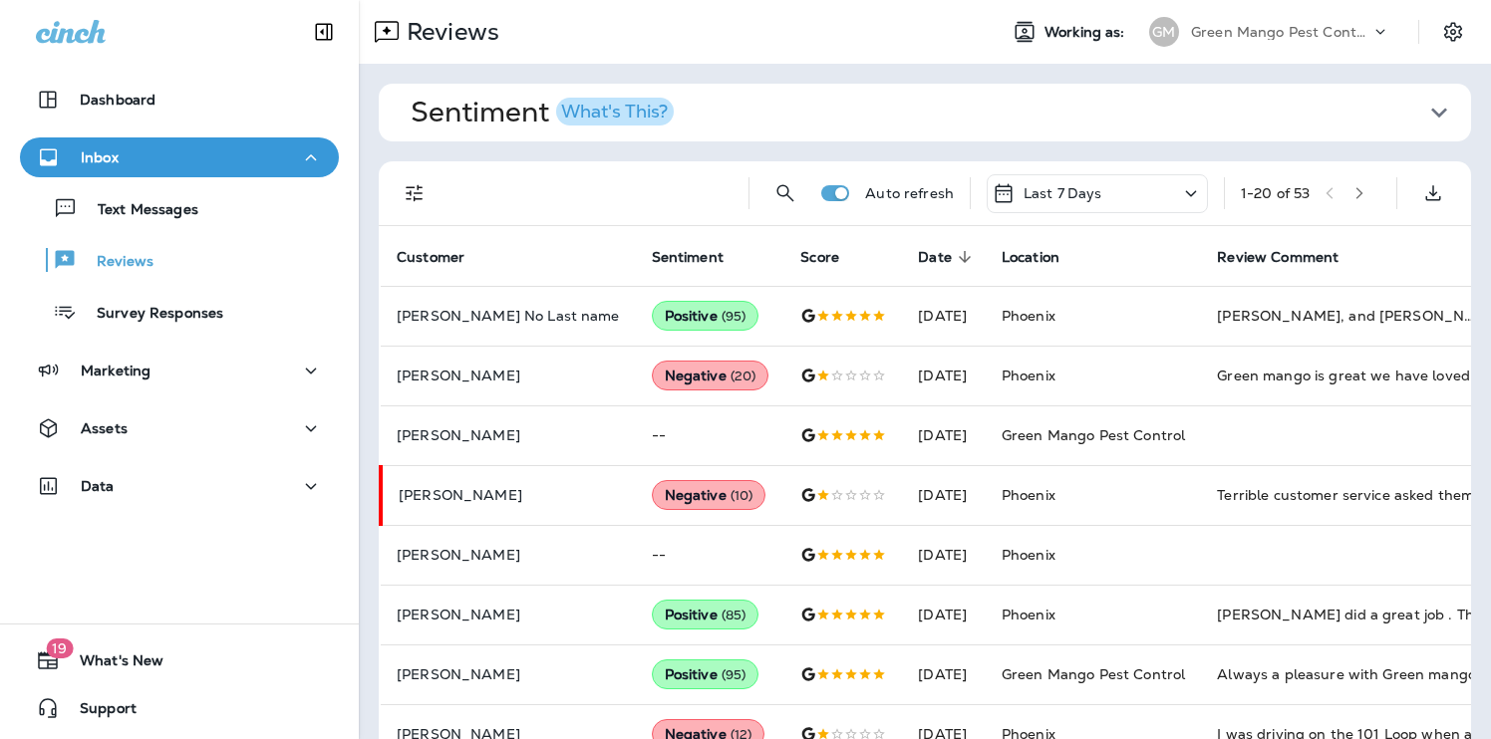
click at [407, 184] on icon "Filters" at bounding box center [415, 193] width 24 height 24
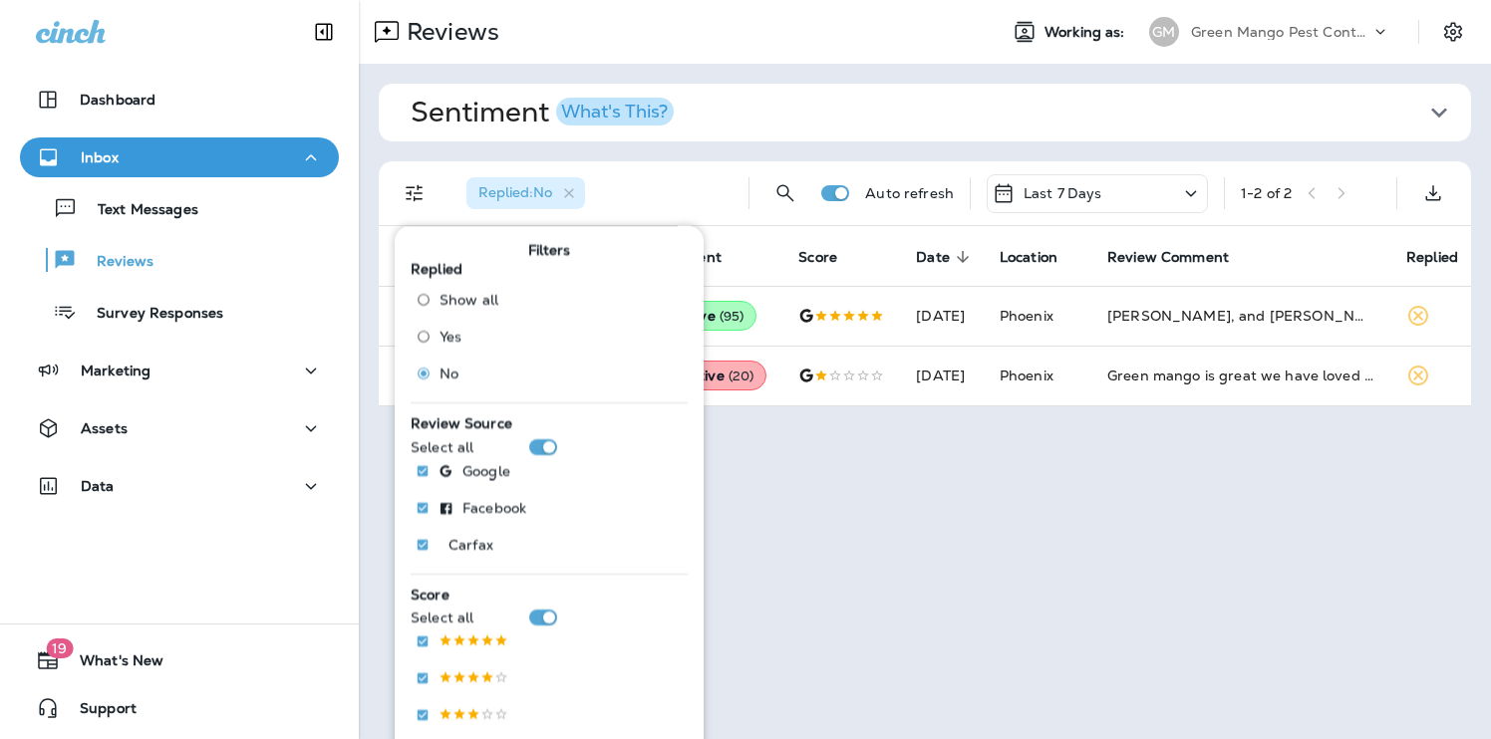
click at [656, 175] on div "Replied : No" at bounding box center [591, 193] width 282 height 64
